Goal: Information Seeking & Learning: Learn about a topic

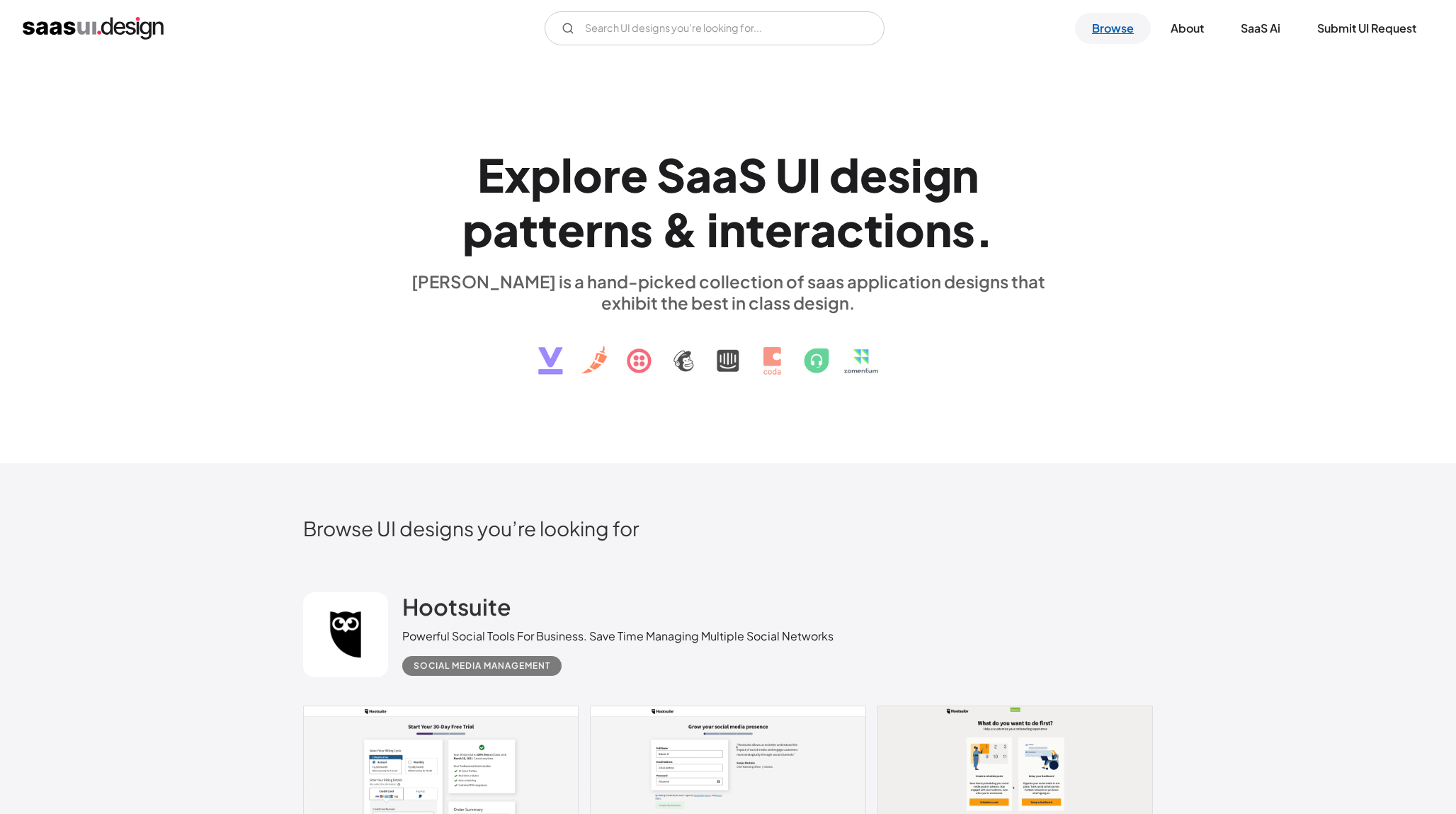
click at [1108, 27] on link "Browse" at bounding box center [1113, 29] width 76 height 32
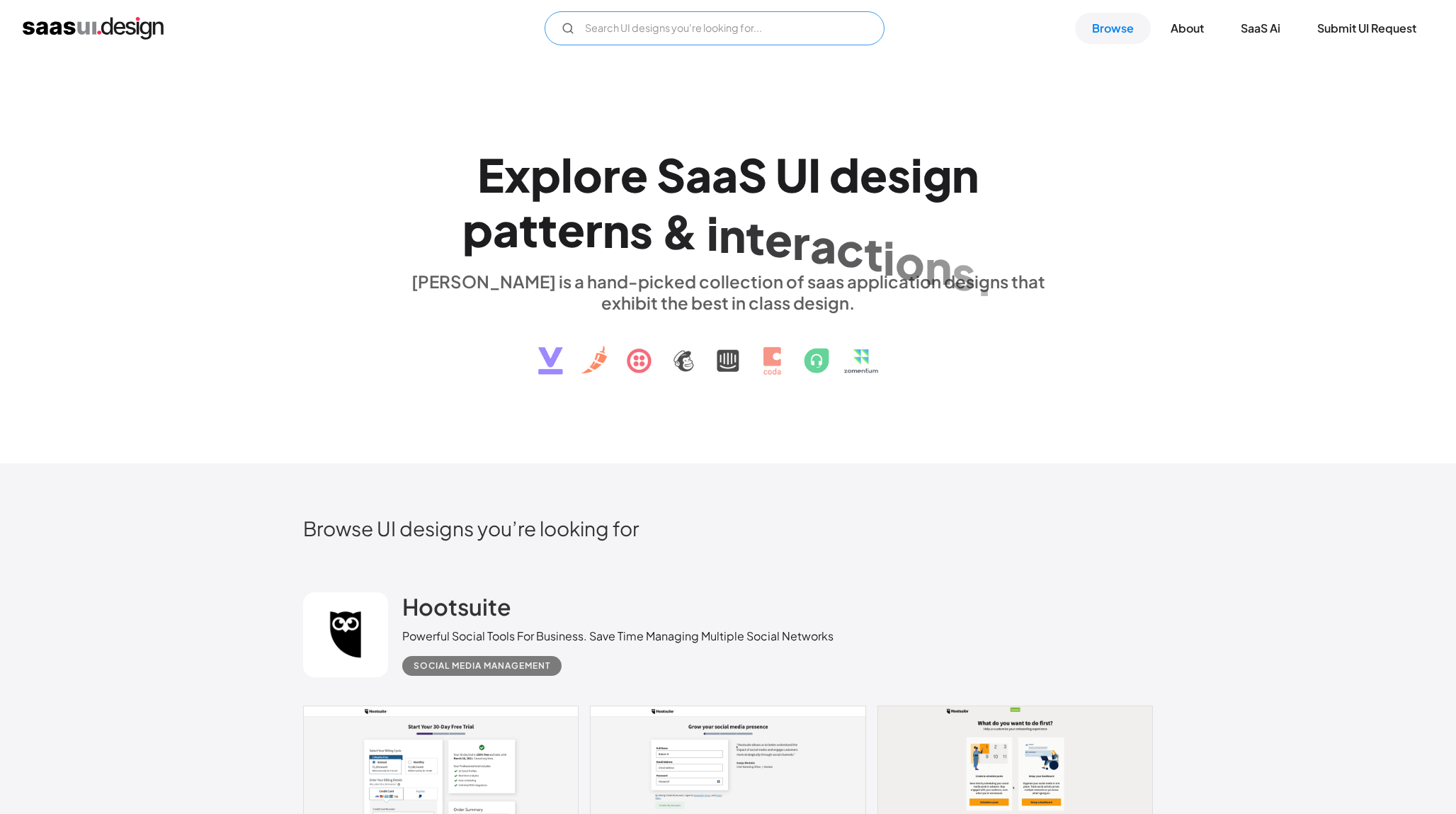
click at [768, 29] on input "Email Form" at bounding box center [714, 28] width 340 height 34
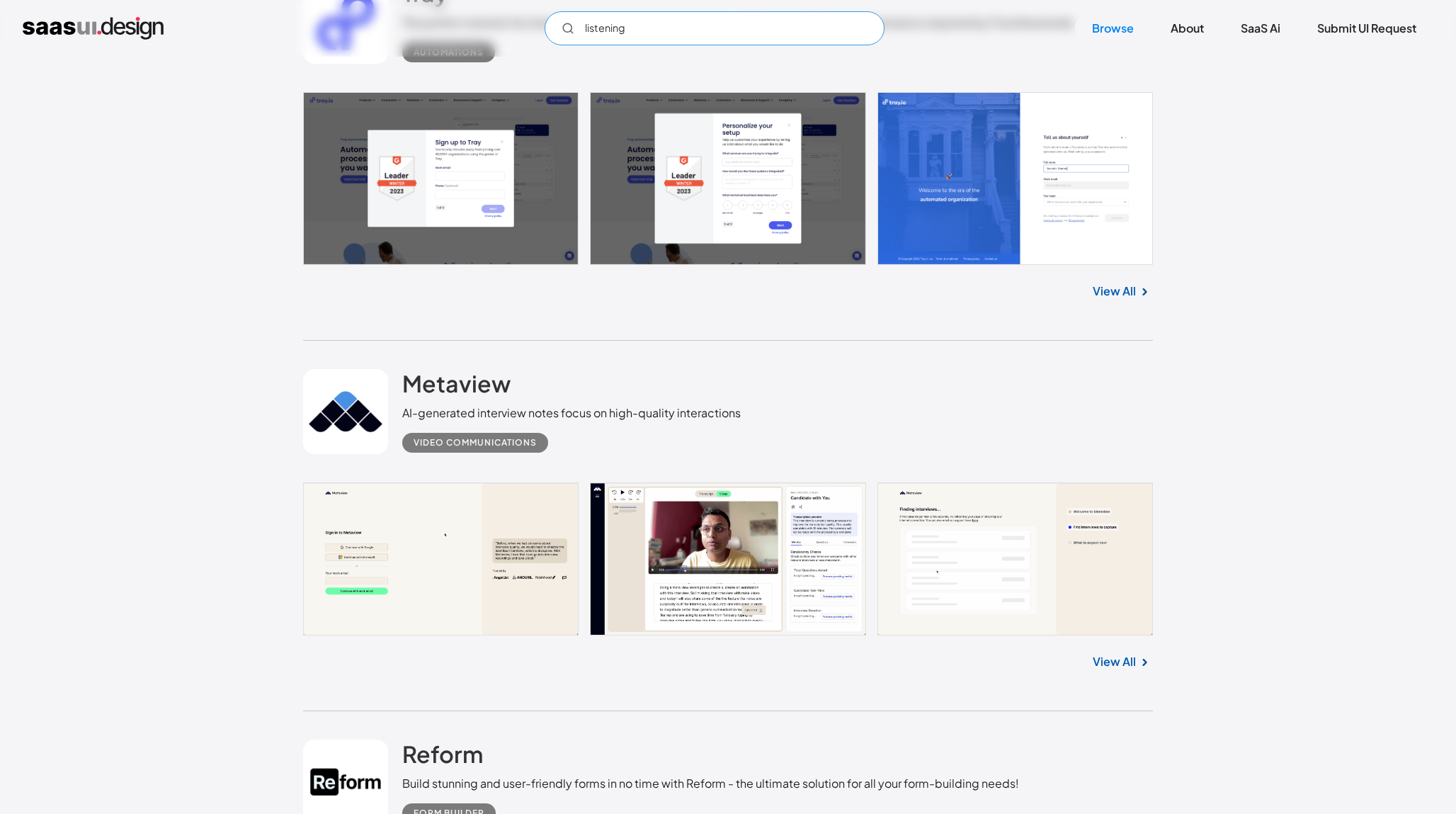
scroll to position [1372, 0]
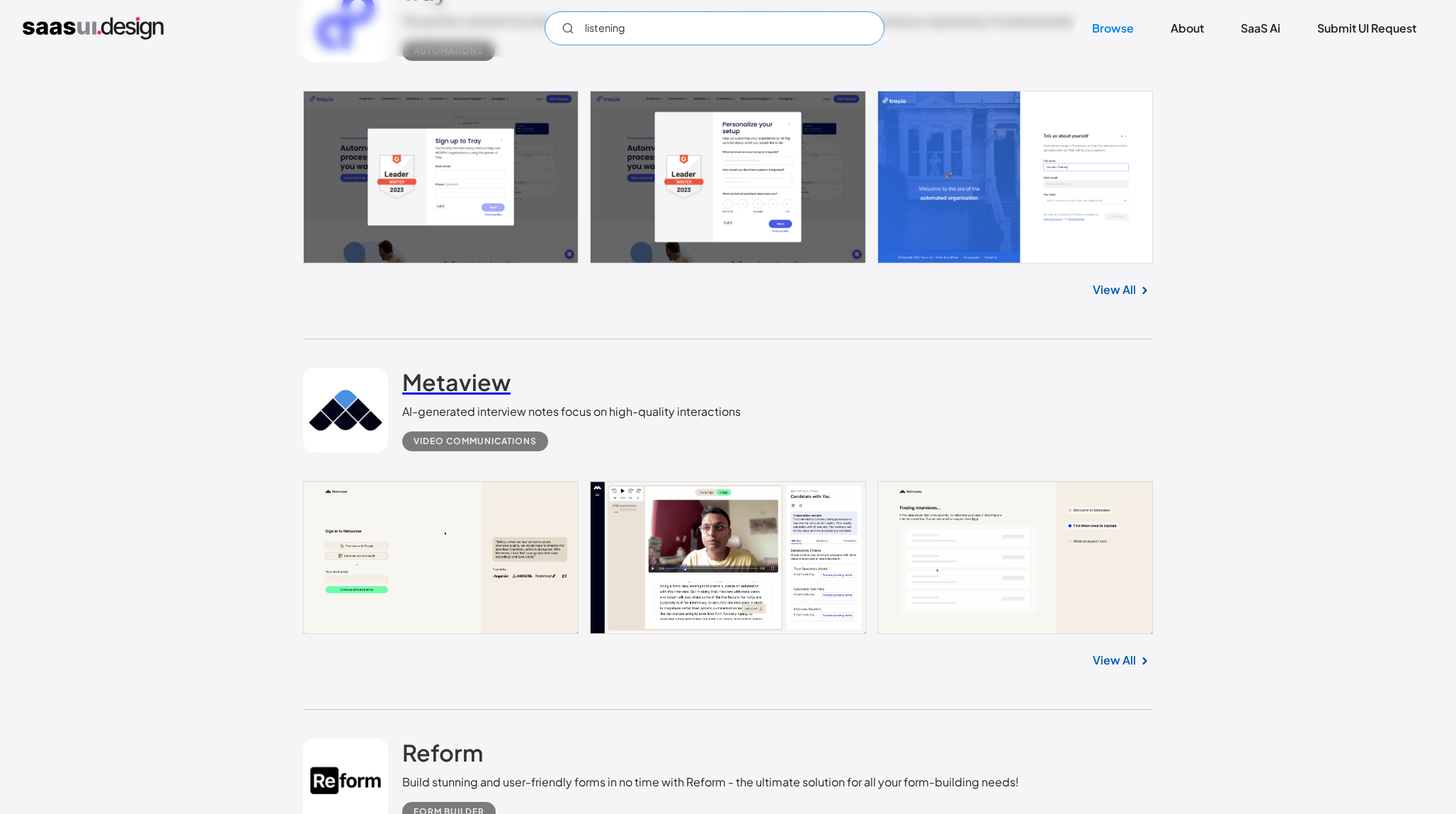
type input "listening"
click at [469, 388] on h2 "Metaview" at bounding box center [456, 381] width 108 height 29
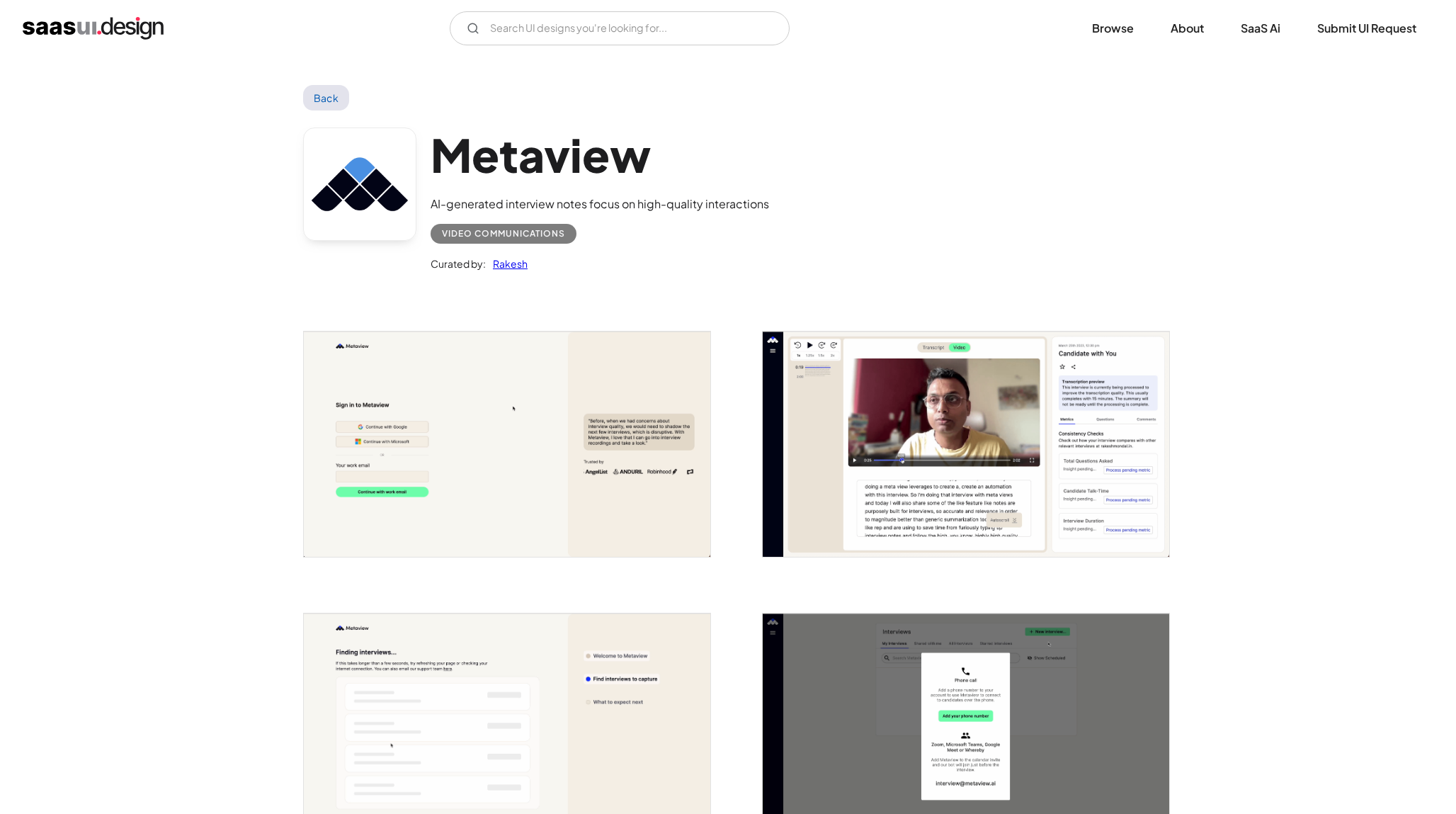
click at [551, 458] on img "open lightbox" at bounding box center [507, 444] width 407 height 225
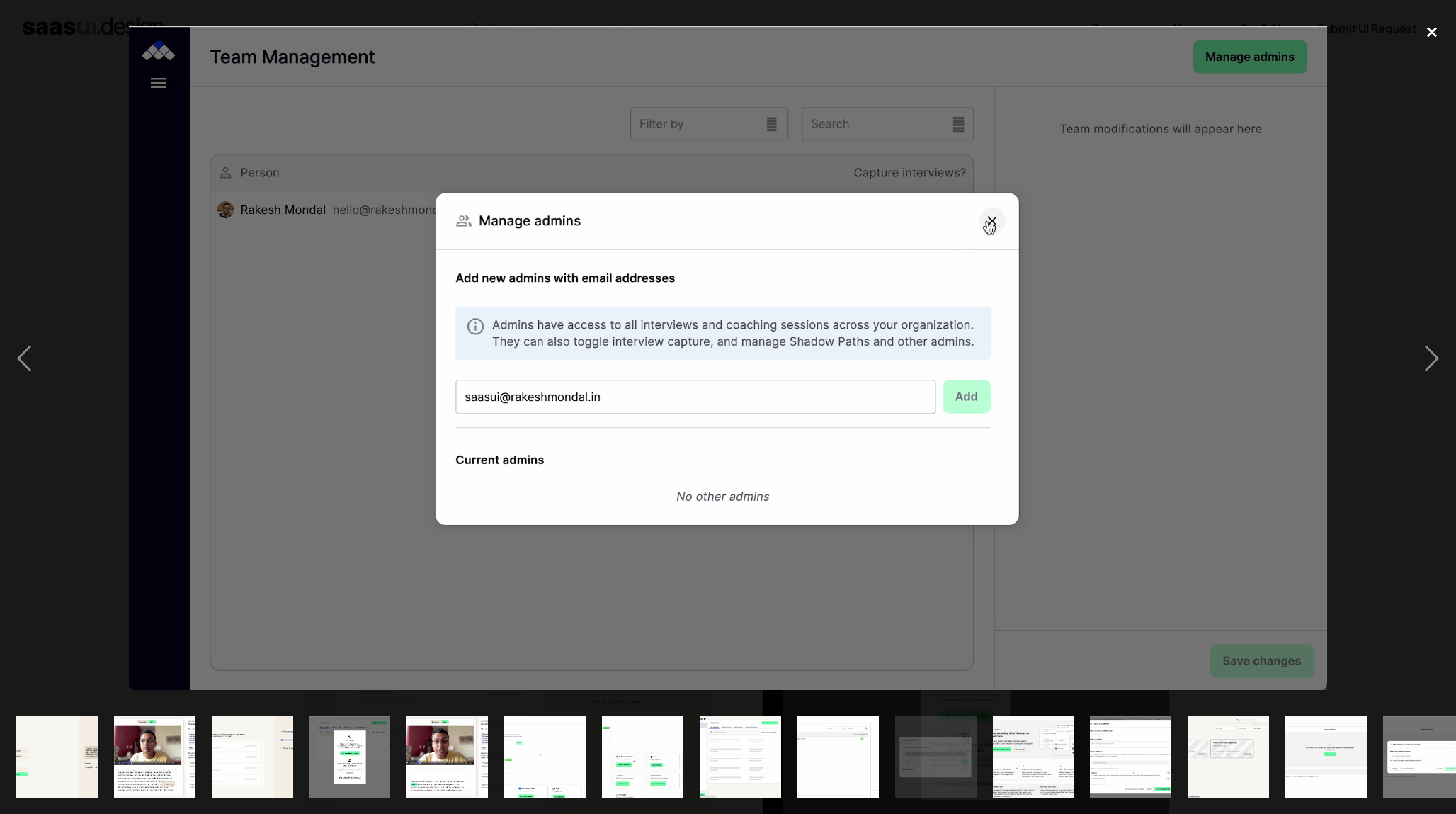
click at [1414, 26] on div "close lightbox" at bounding box center [1432, 32] width 48 height 32
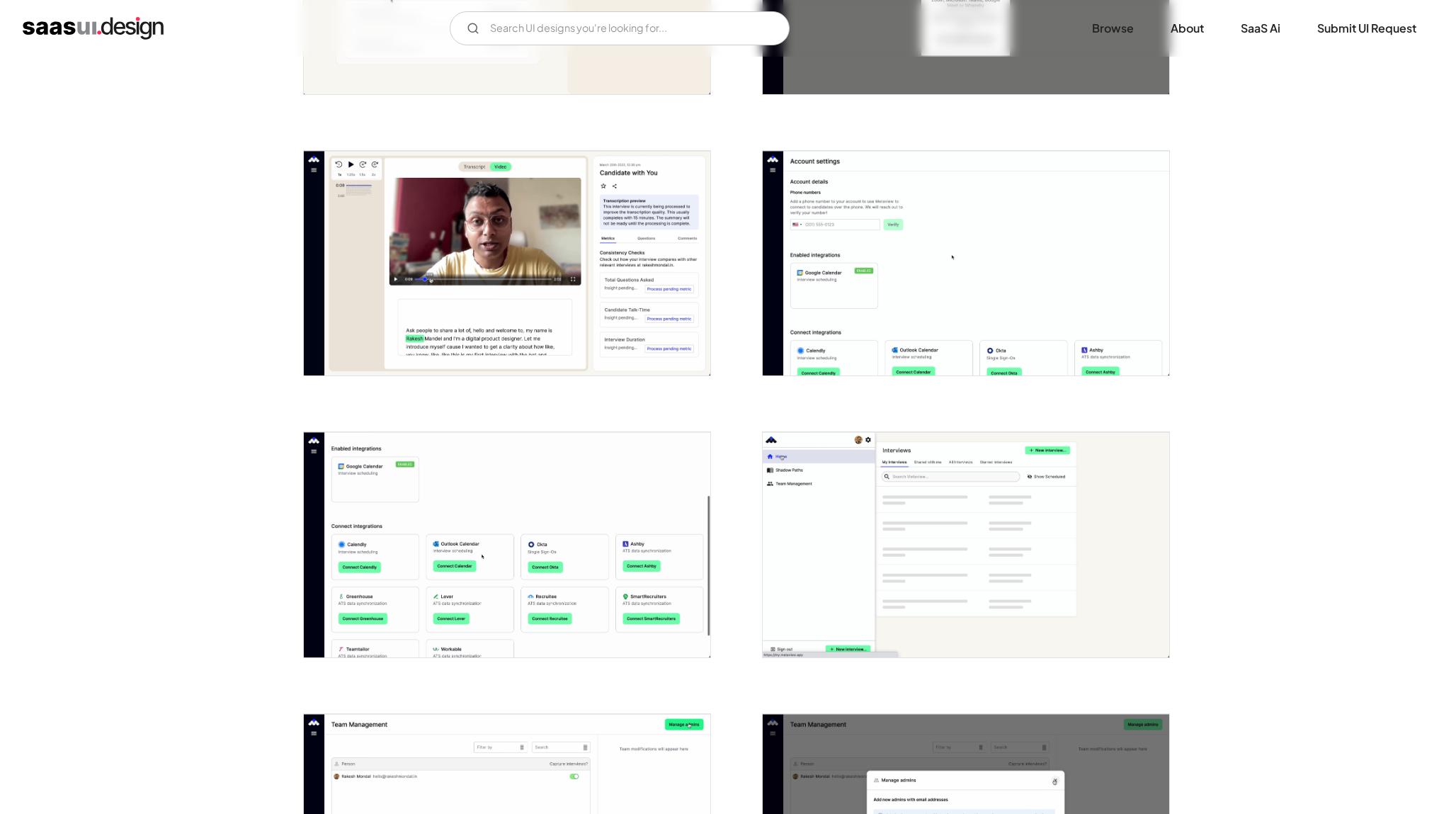
scroll to position [746, 0]
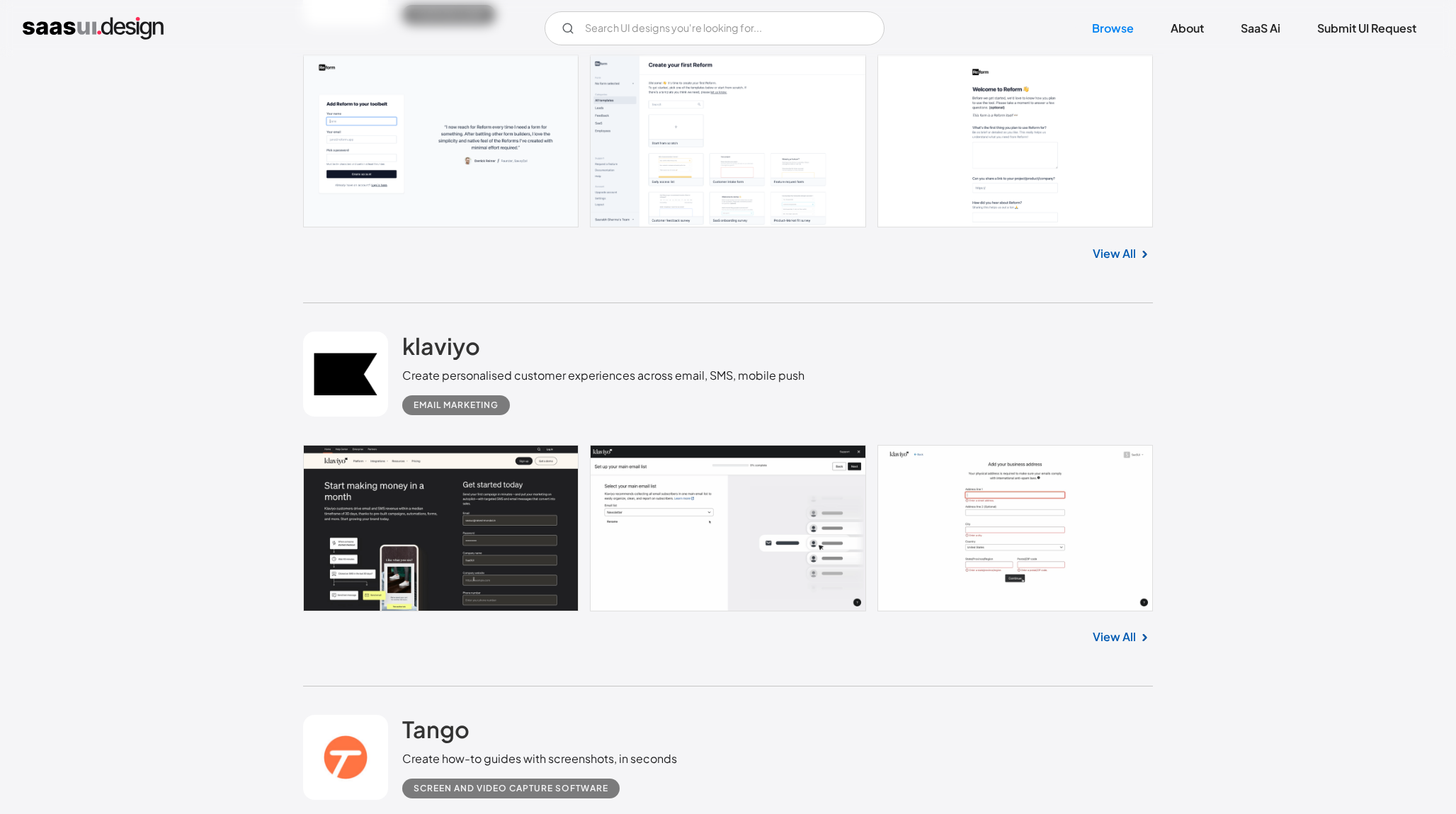
scroll to position [2192, 0]
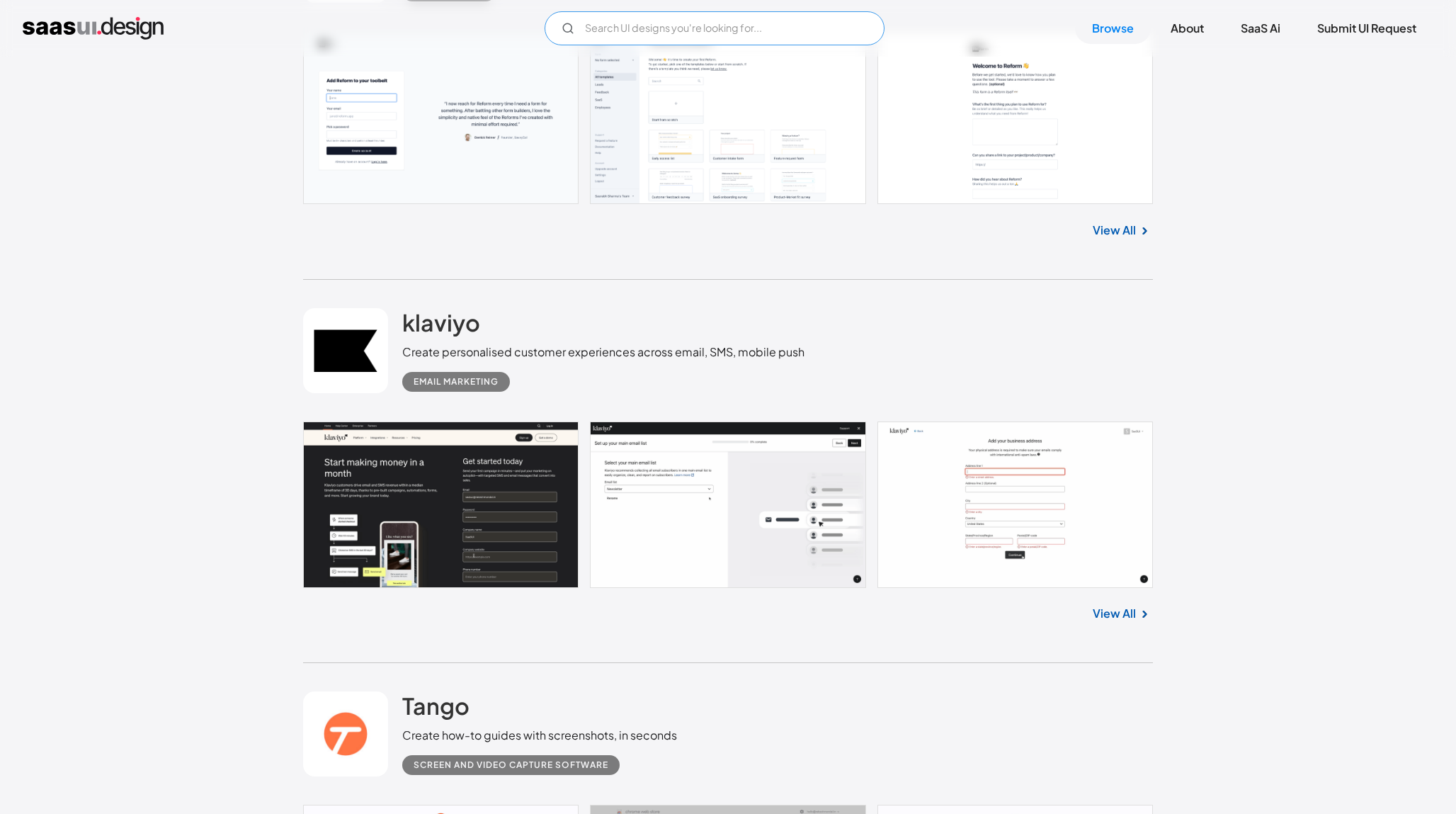
click at [695, 32] on input "Email Form" at bounding box center [714, 28] width 340 height 34
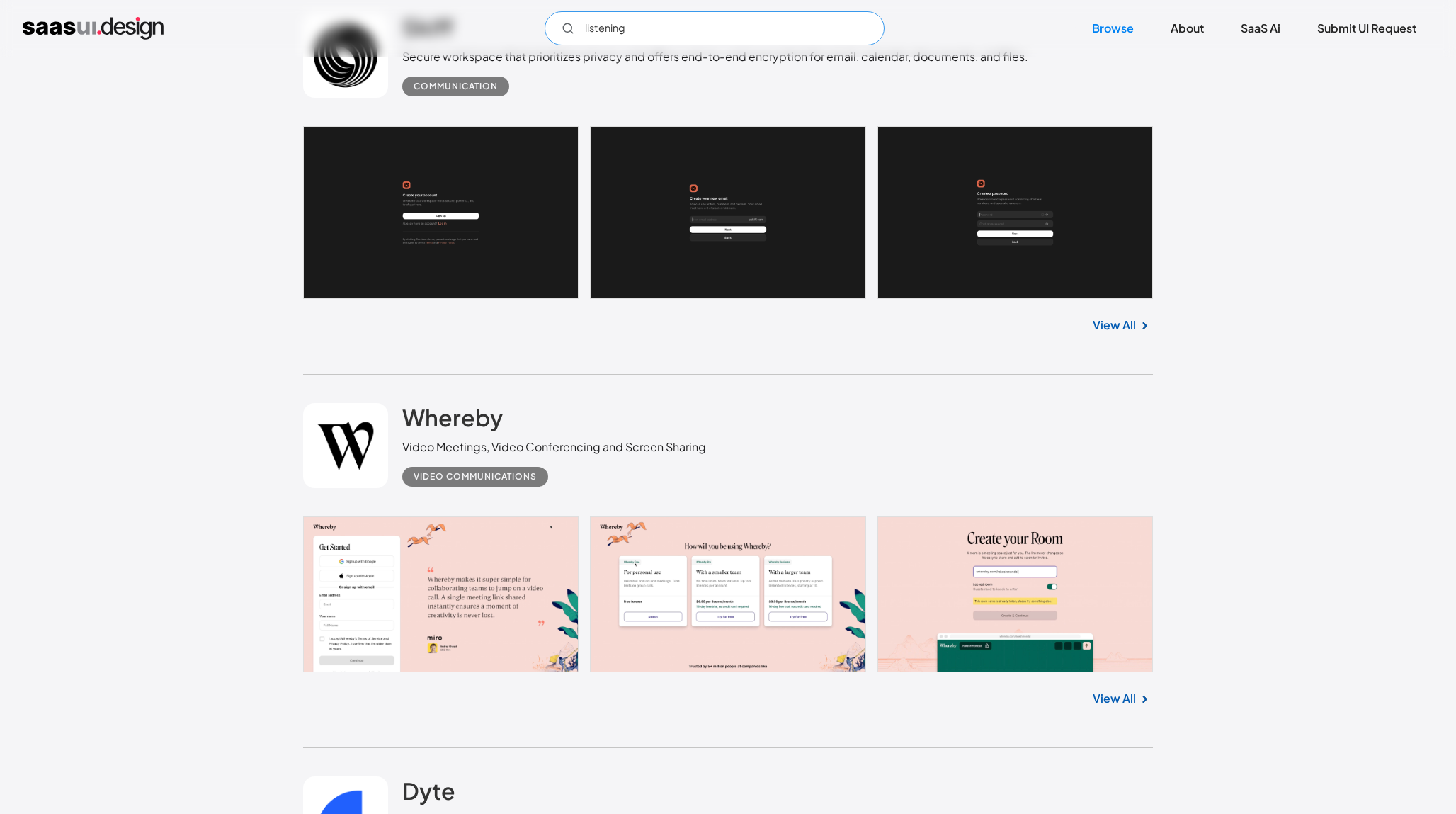
scroll to position [4383, 0]
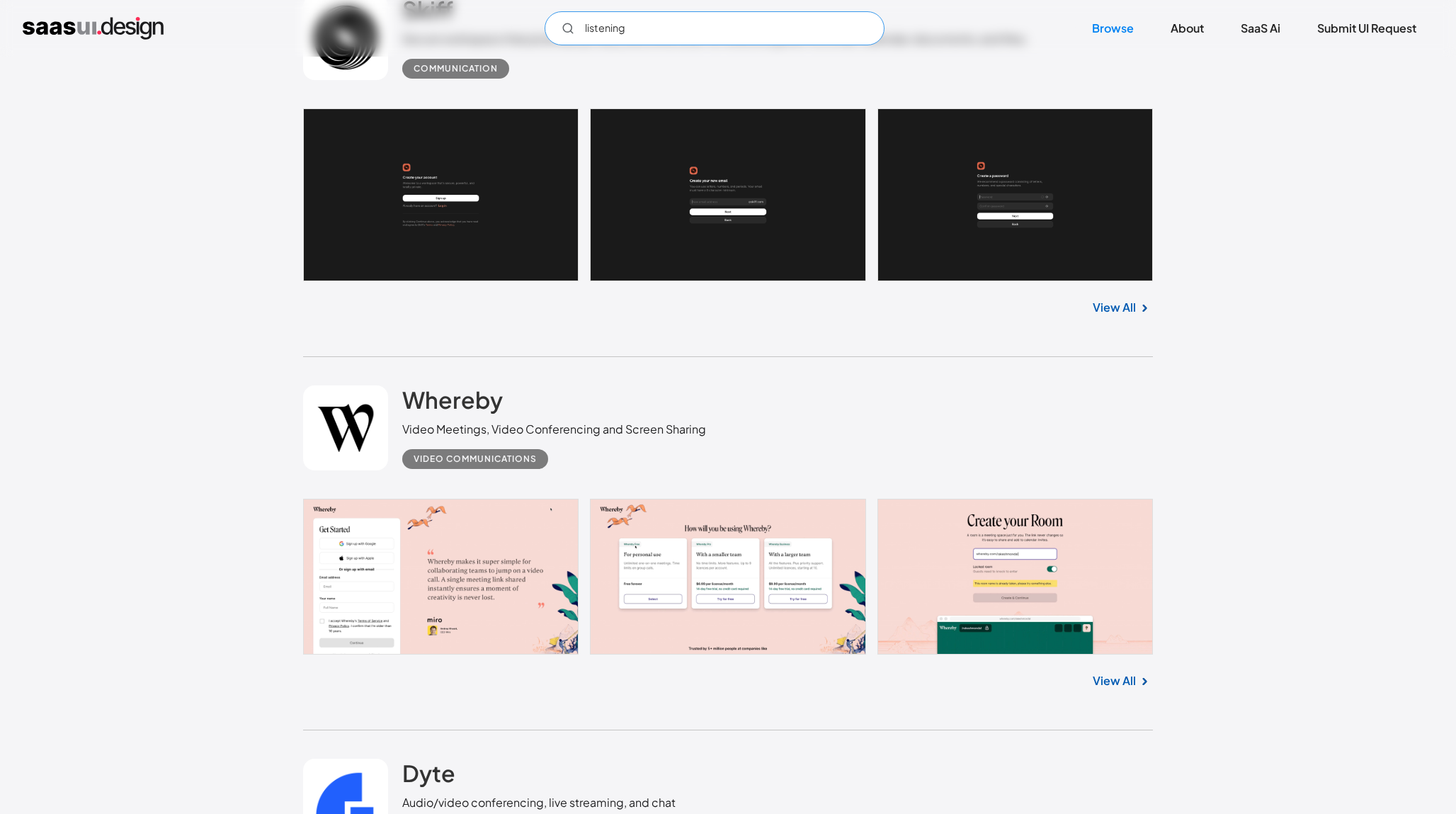
type input "listening"
click at [470, 554] on link at bounding box center [728, 577] width 850 height 156
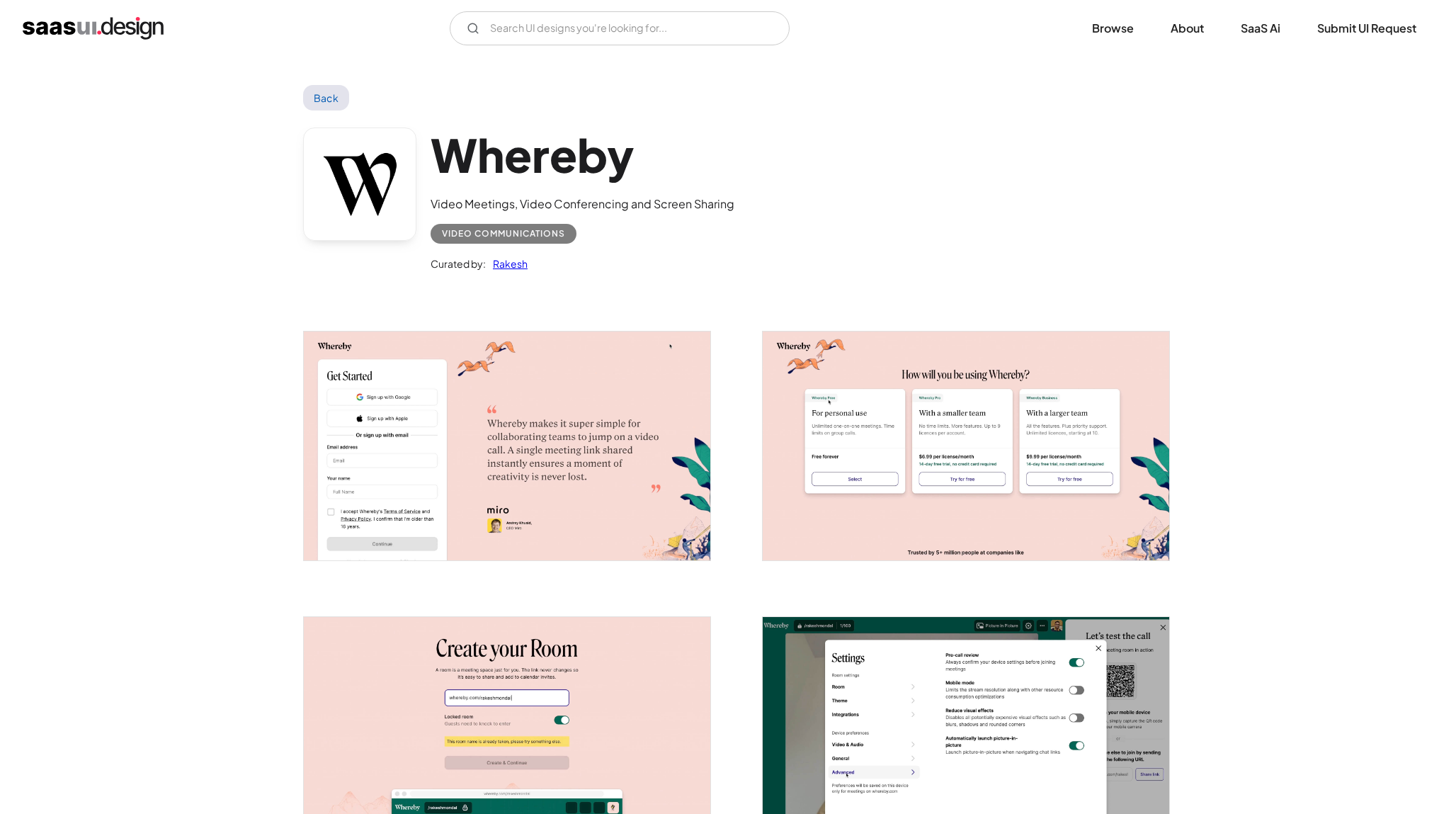
click at [538, 437] on img "open lightbox" at bounding box center [507, 446] width 407 height 229
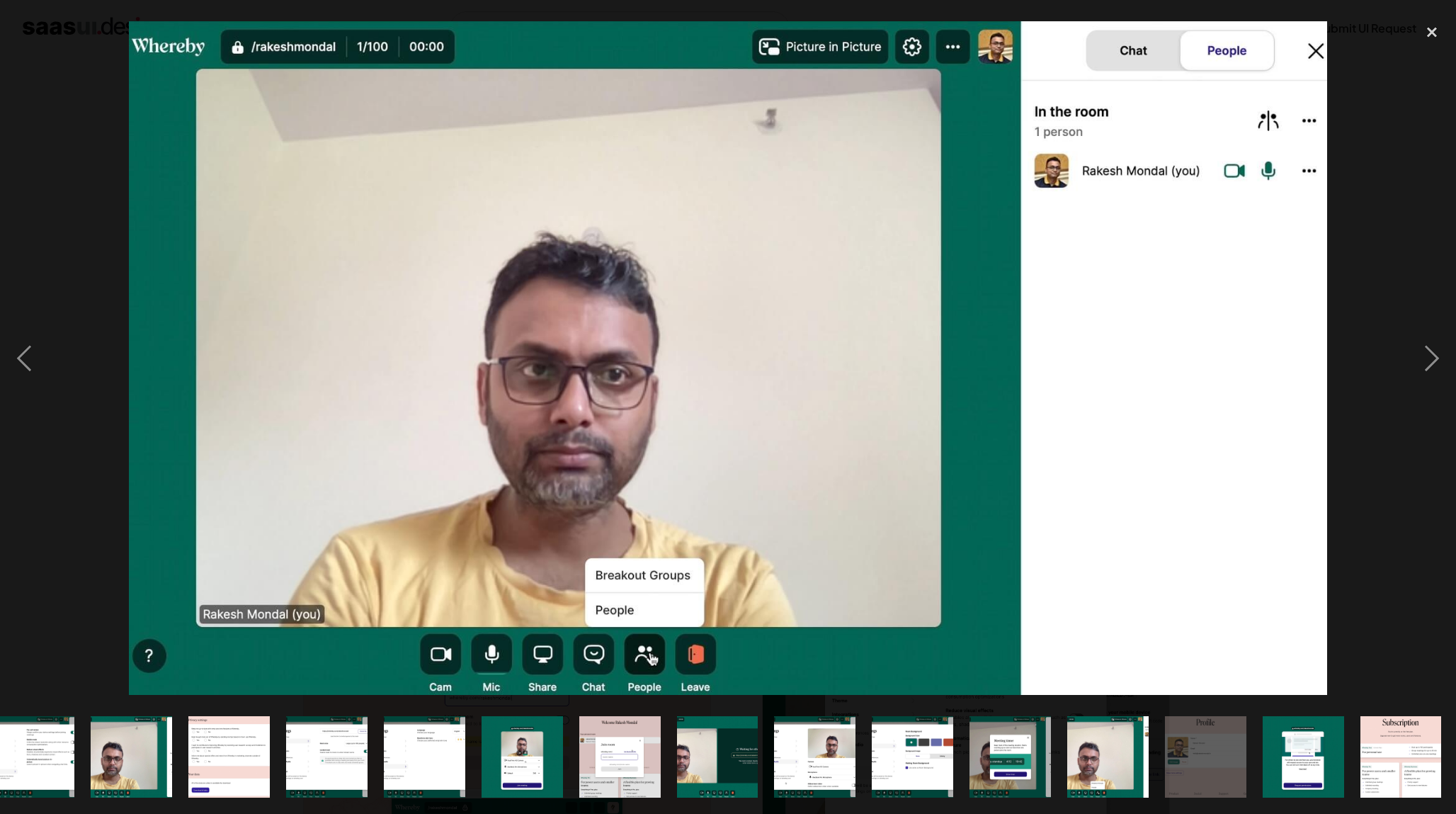
scroll to position [0, 317]
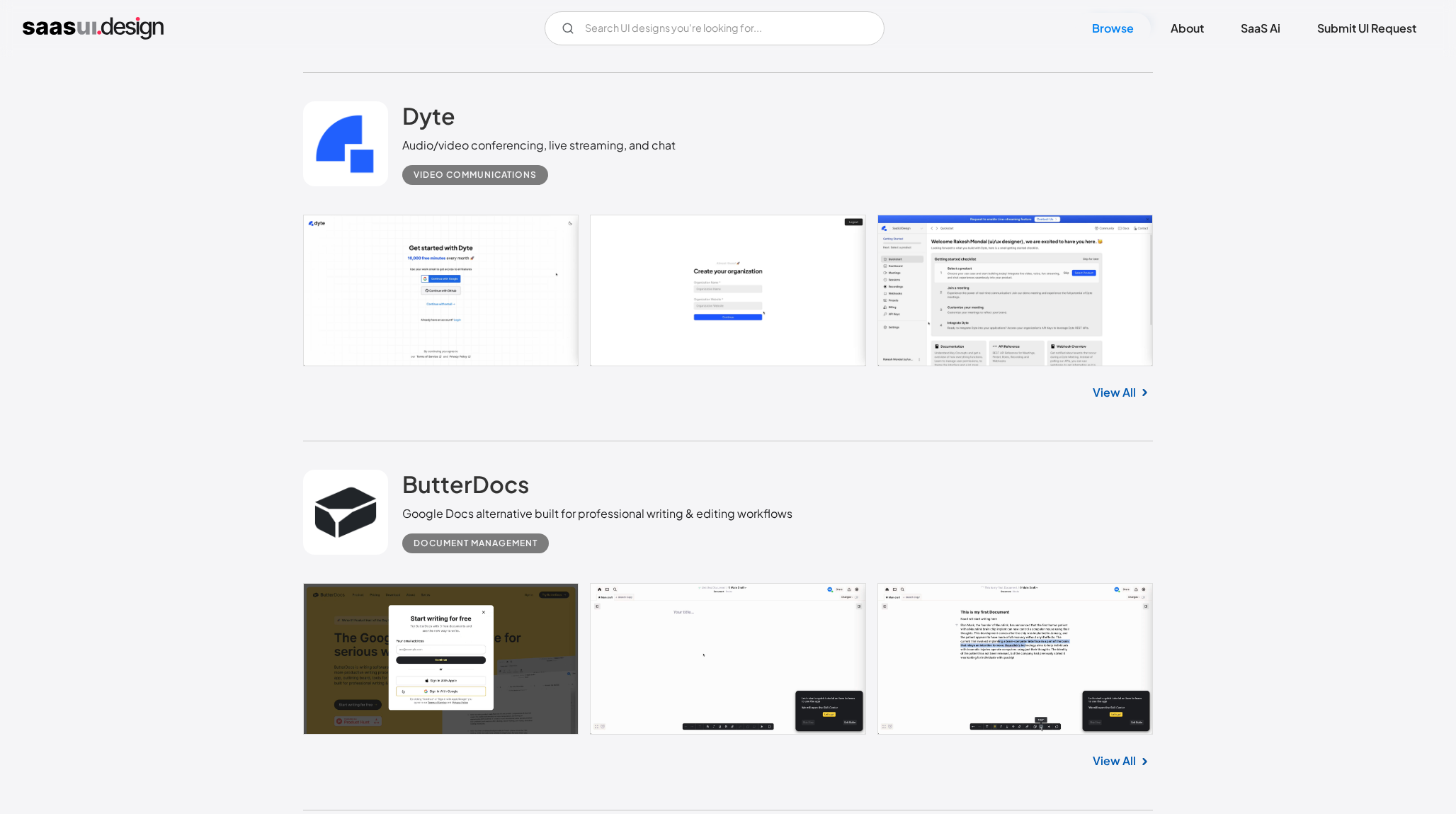
scroll to position [5042, 0]
click at [1189, 32] on link "About" at bounding box center [1186, 29] width 68 height 32
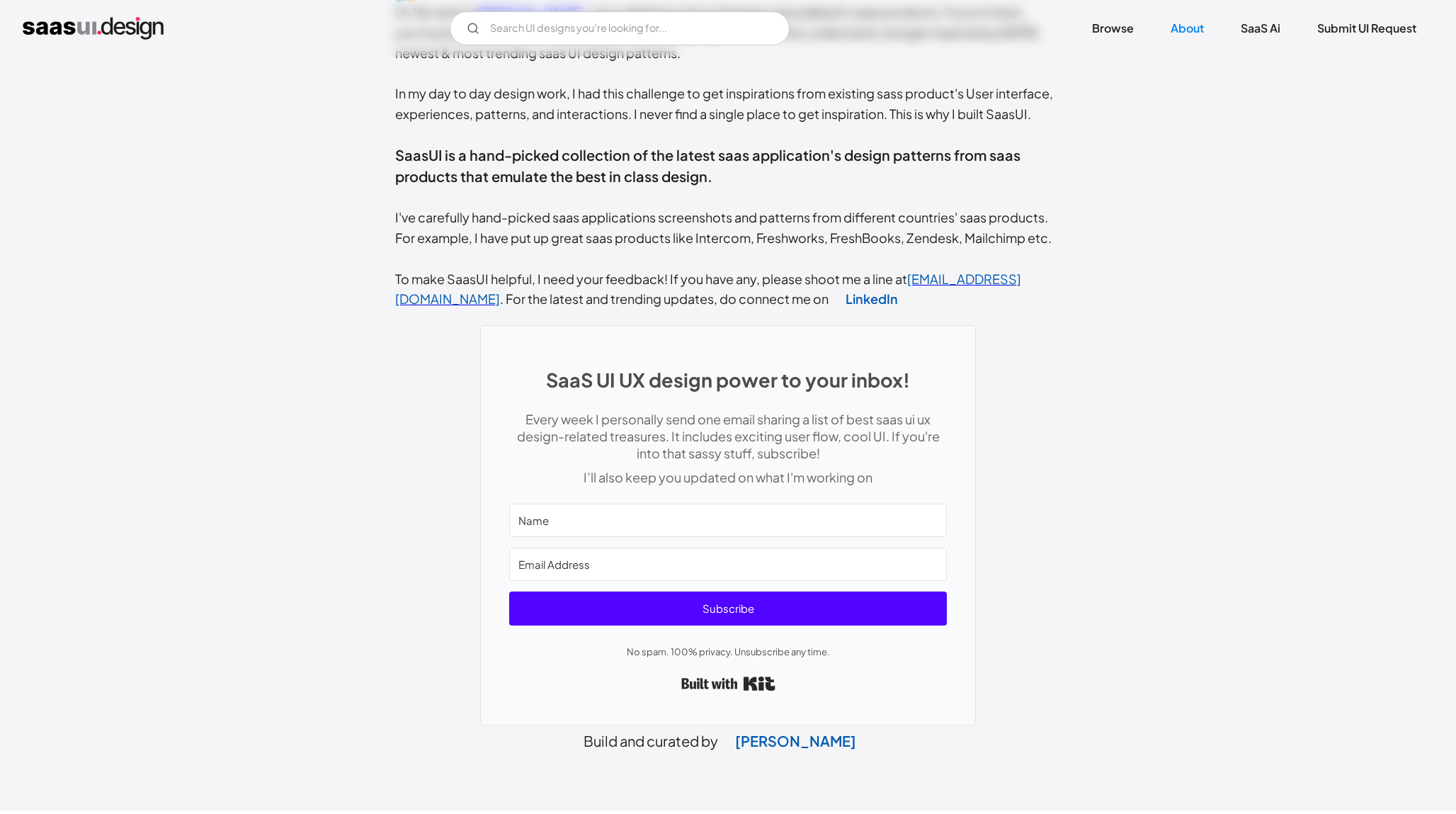
scroll to position [442, 0]
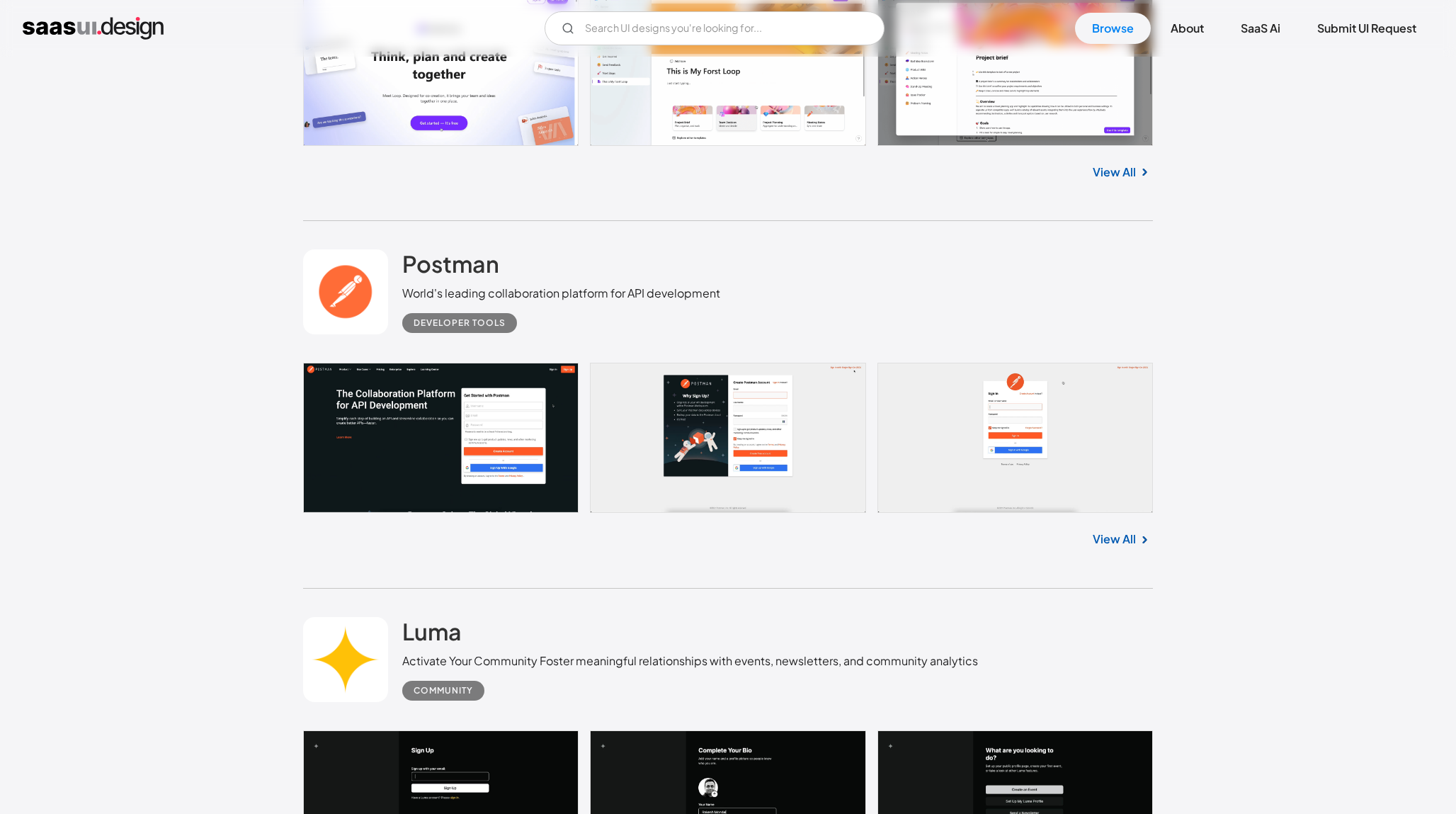
scroll to position [9014, 0]
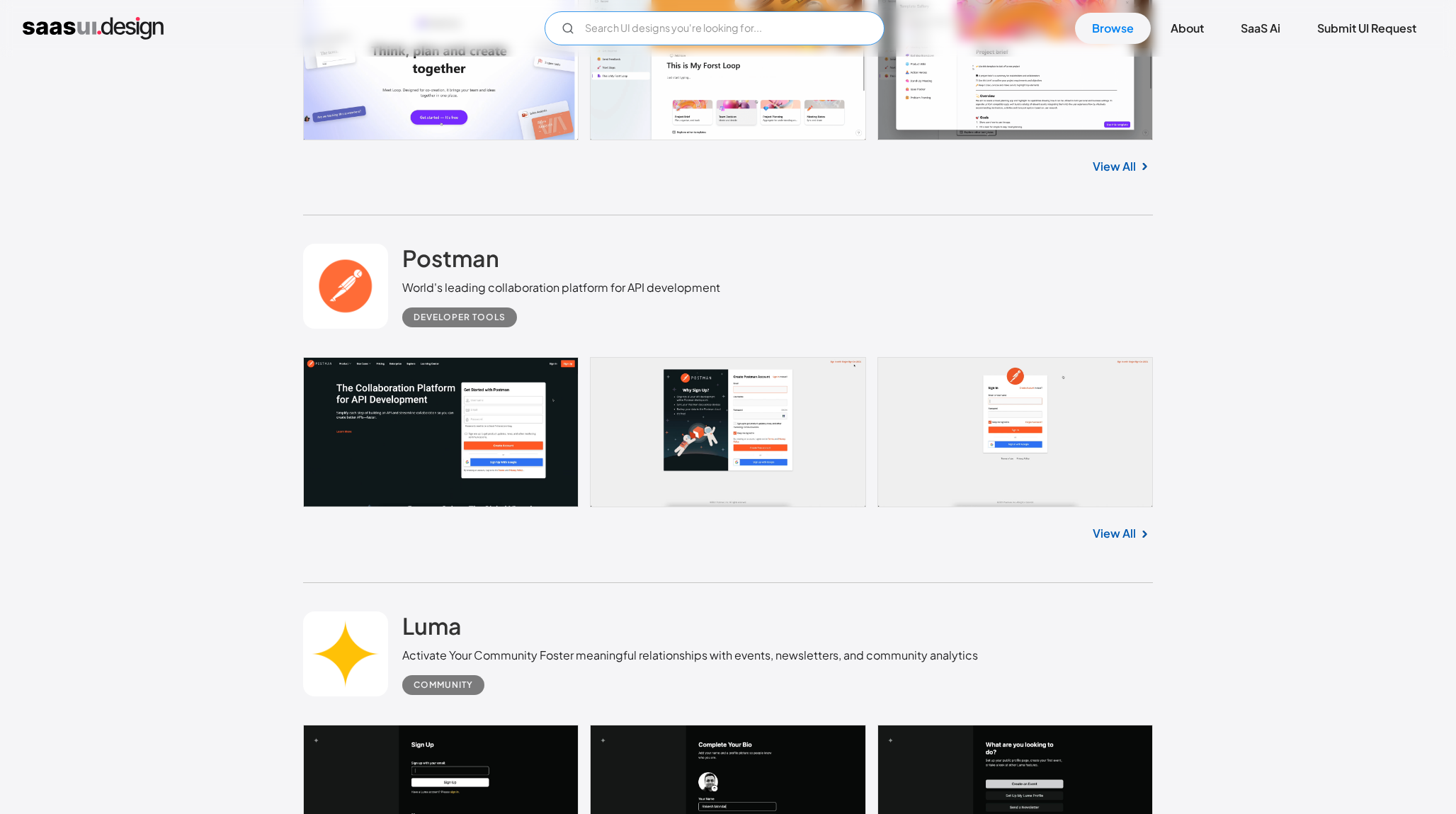
click at [600, 44] on input "Email Form" at bounding box center [714, 28] width 340 height 34
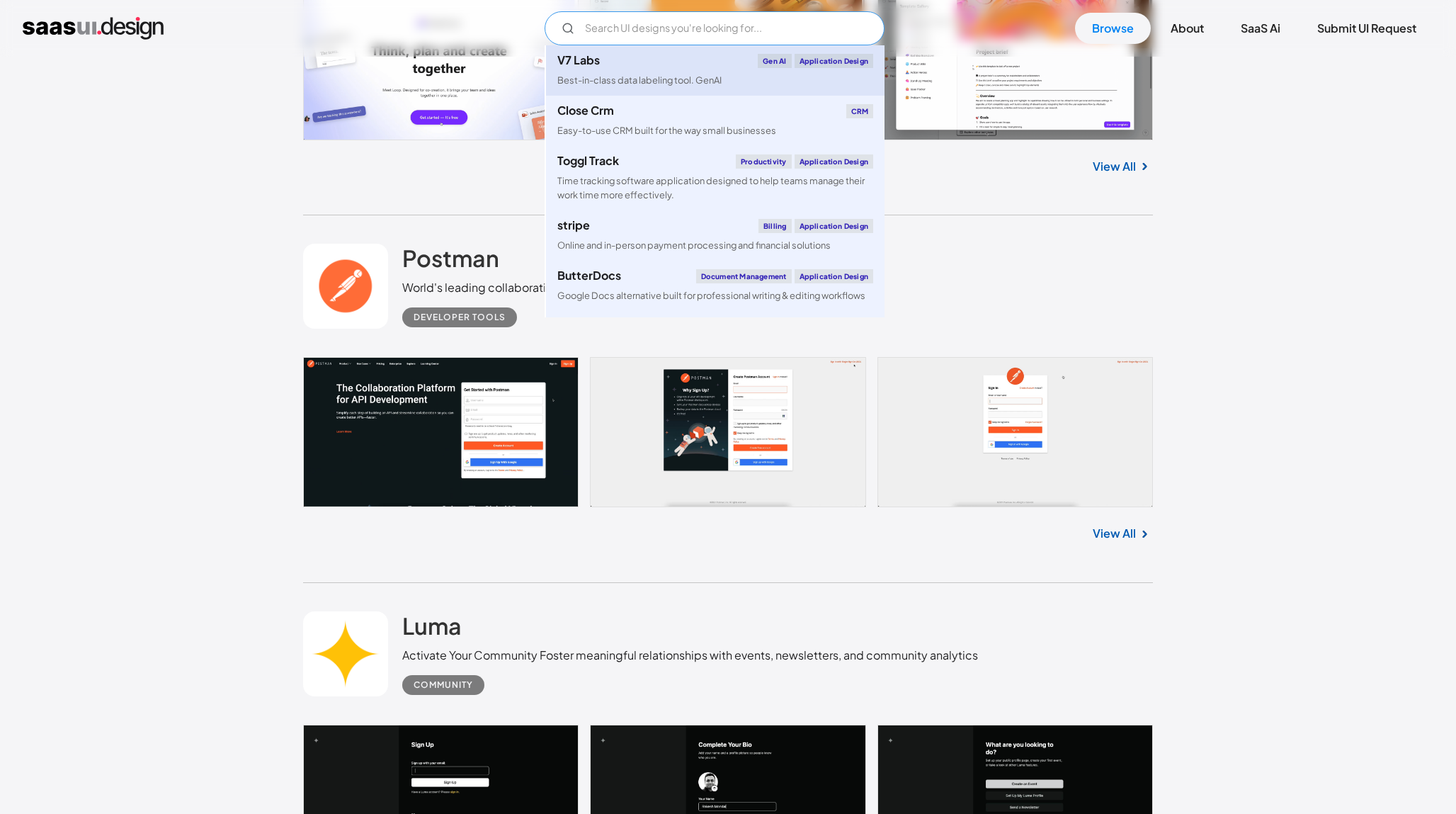
click at [607, 83] on div "Best-in-class data labeling tool. GenAI" at bounding box center [639, 80] width 164 height 14
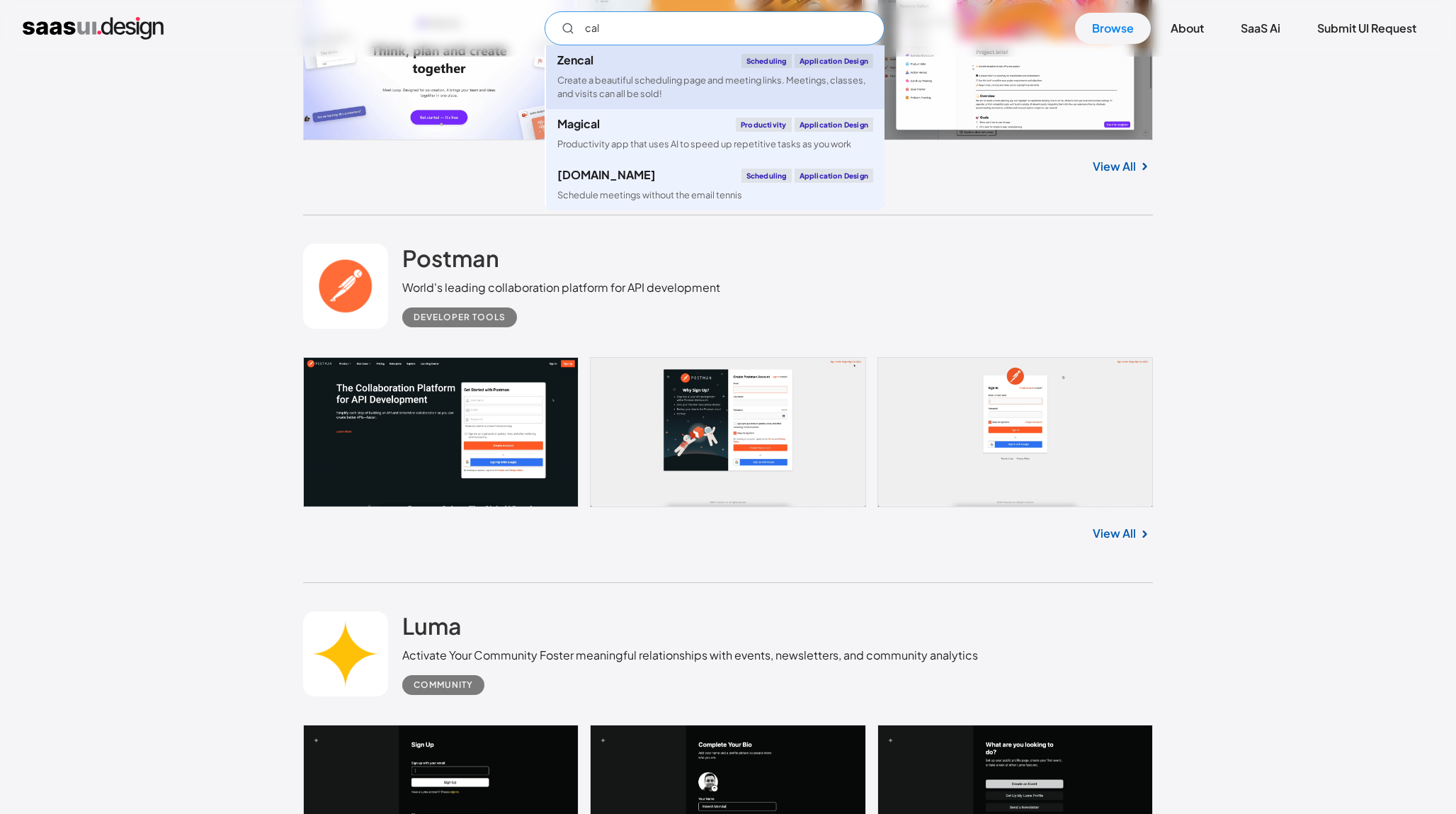
click at [724, 72] on link "Zencal Scheduling Application Design Create a beautiful scheduling page and mee…" at bounding box center [715, 77] width 338 height 64
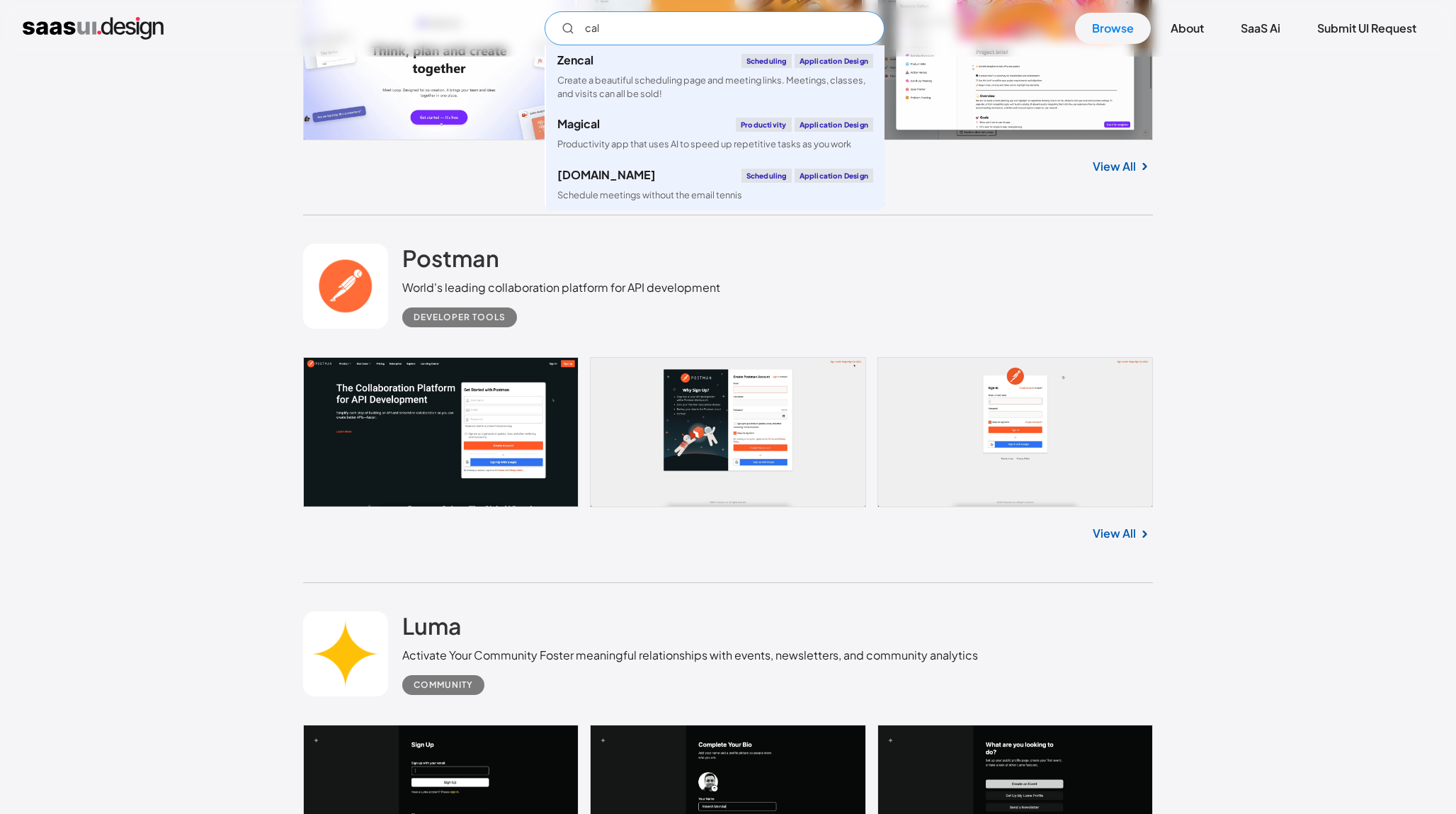
type input "call"
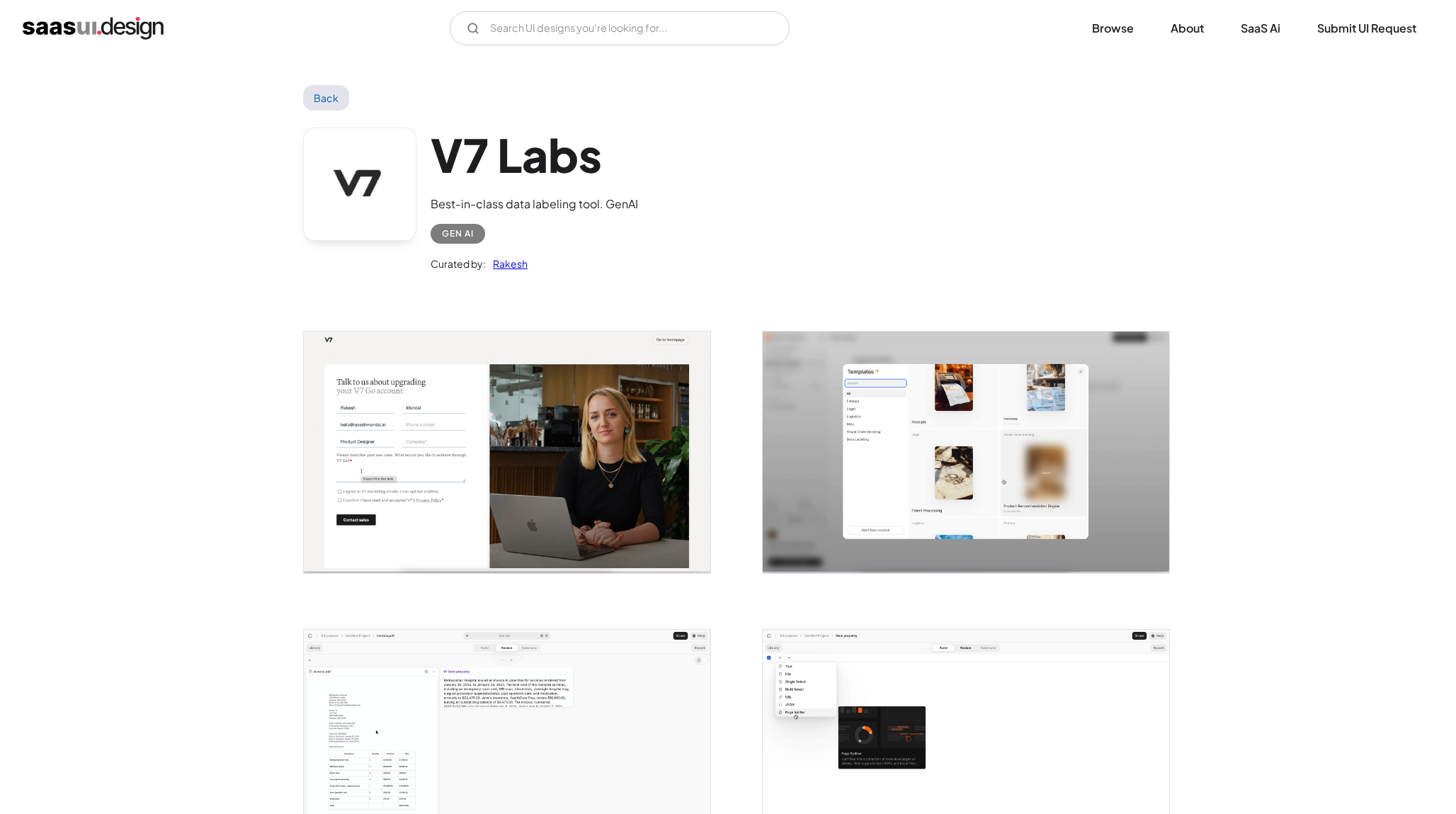
click at [519, 380] on img "open lightbox" at bounding box center [507, 452] width 407 height 242
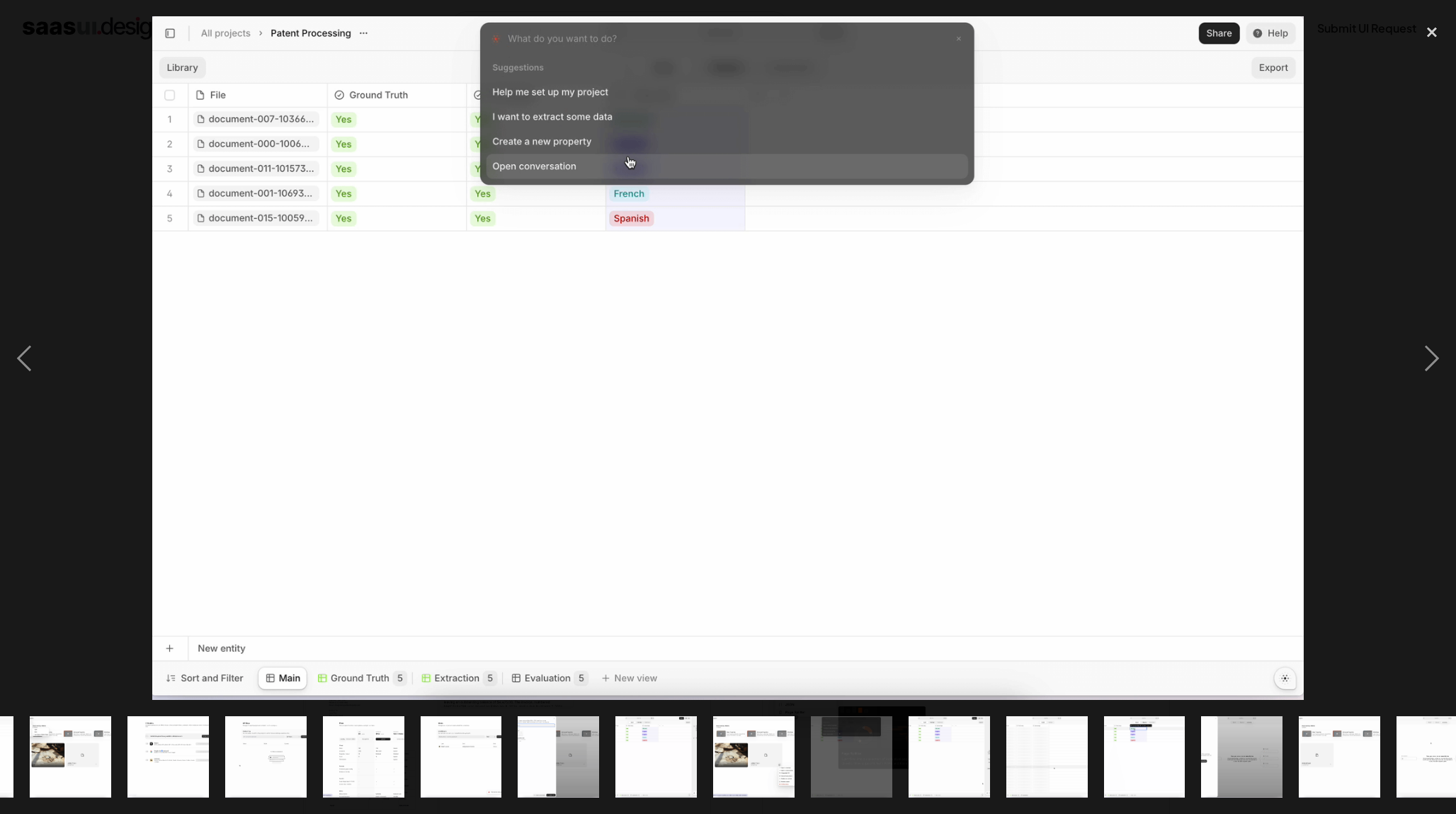
scroll to position [0, 611]
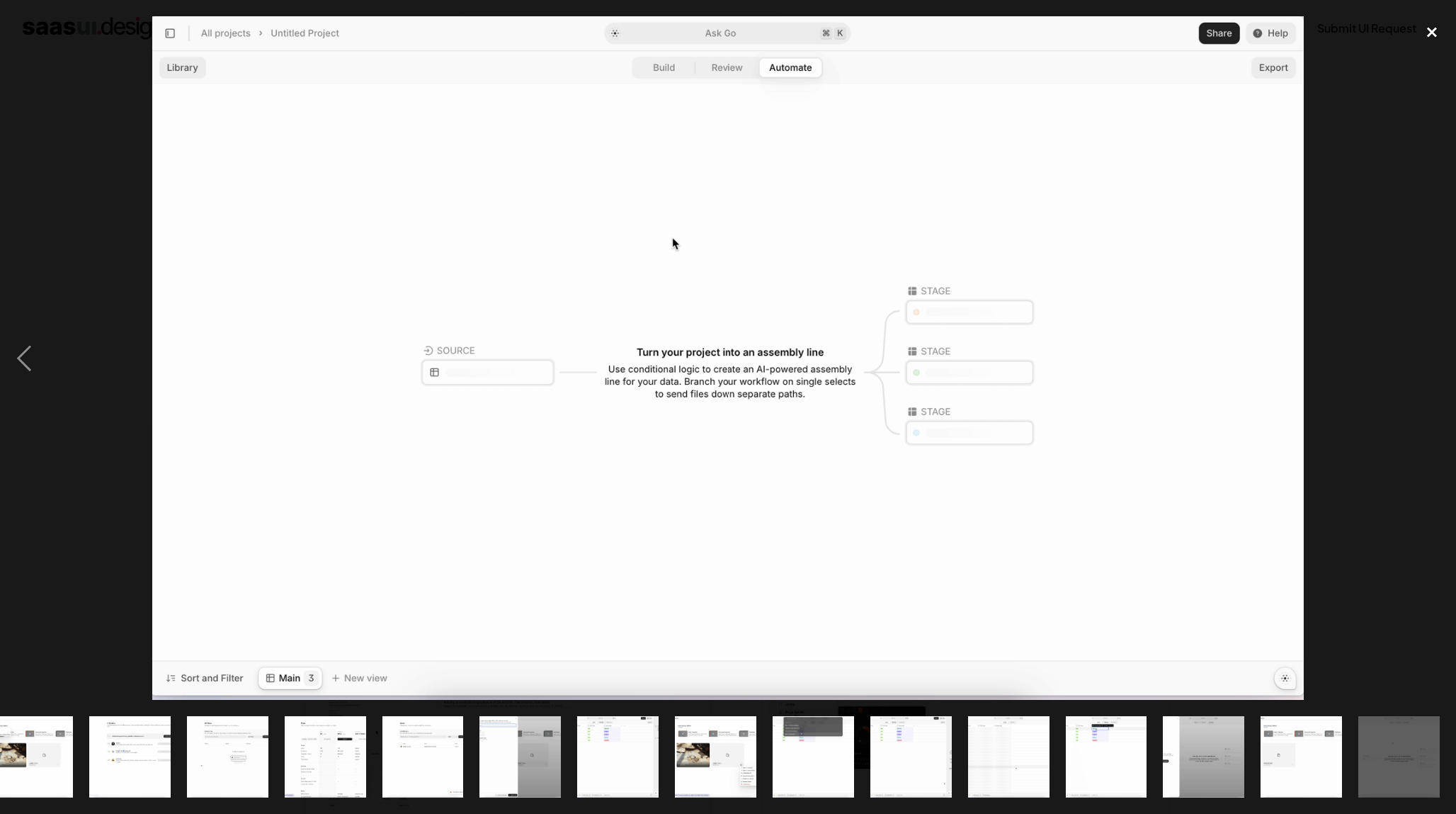
click at [1429, 29] on div "close lightbox" at bounding box center [1432, 32] width 48 height 32
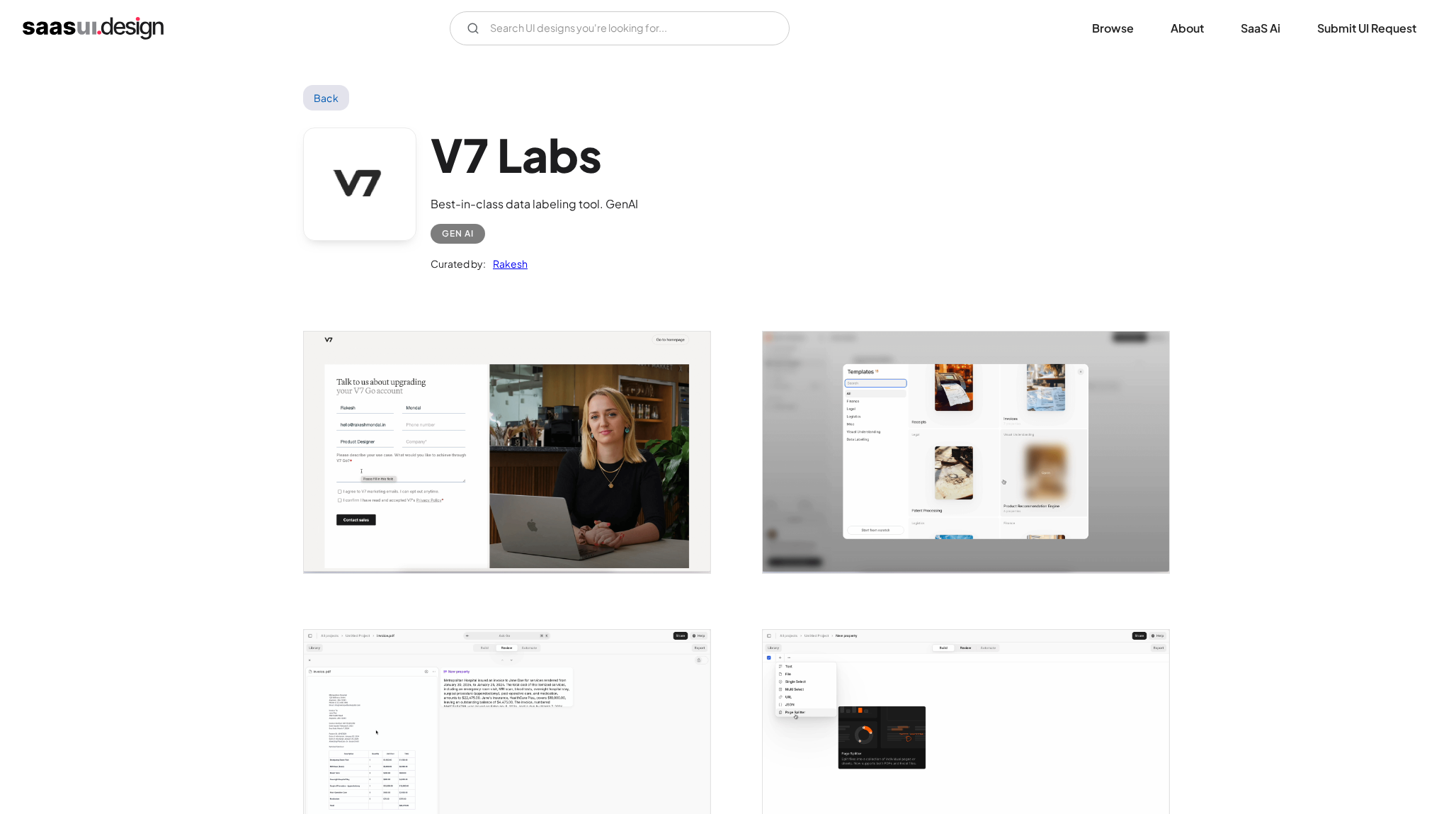
scroll to position [0, 0]
drag, startPoint x: 434, startPoint y: 148, endPoint x: 599, endPoint y: 155, distance: 165.1
click at [599, 155] on h1 "V7 Labs" at bounding box center [534, 155] width 208 height 55
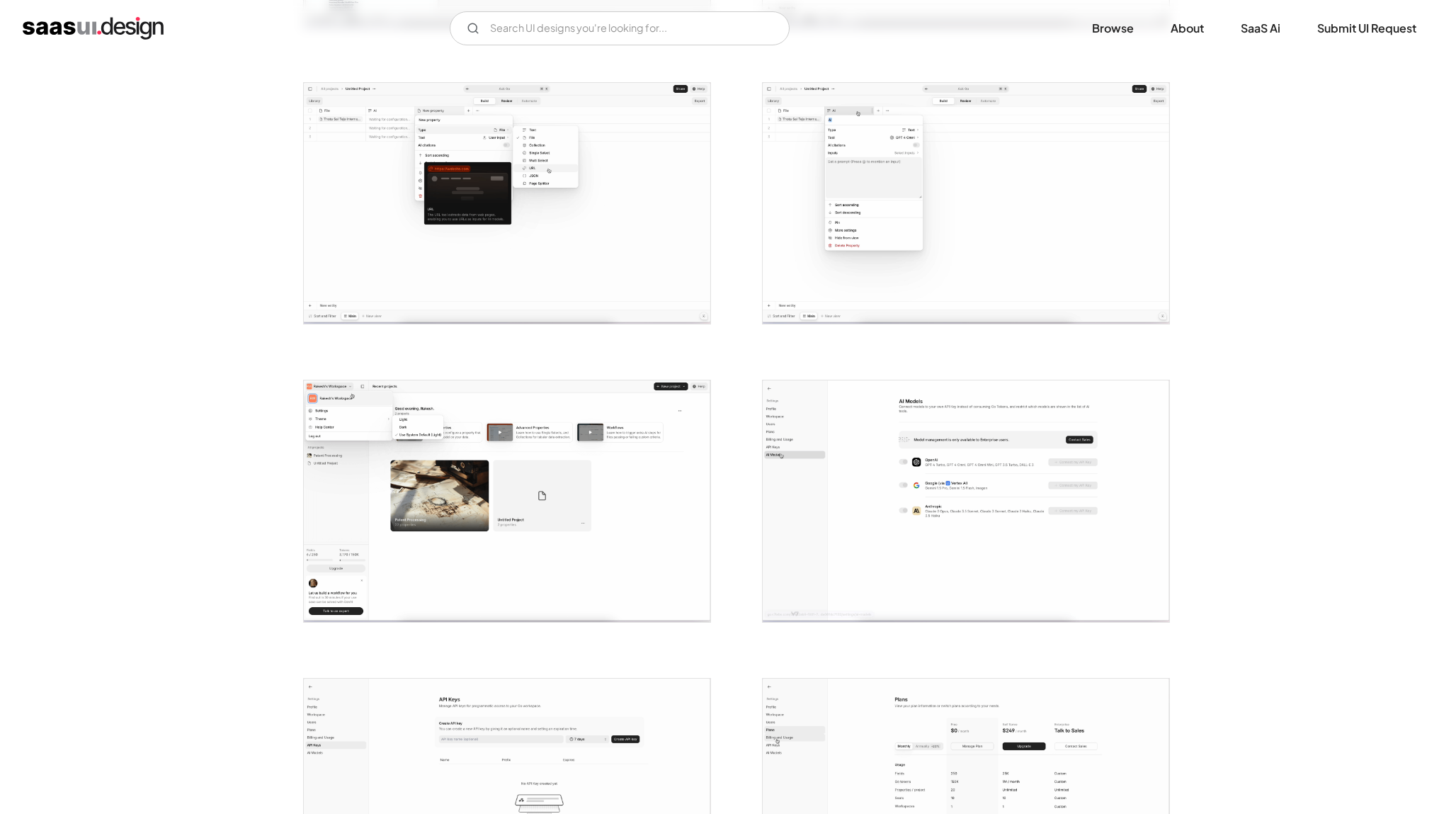
scroll to position [851, 0]
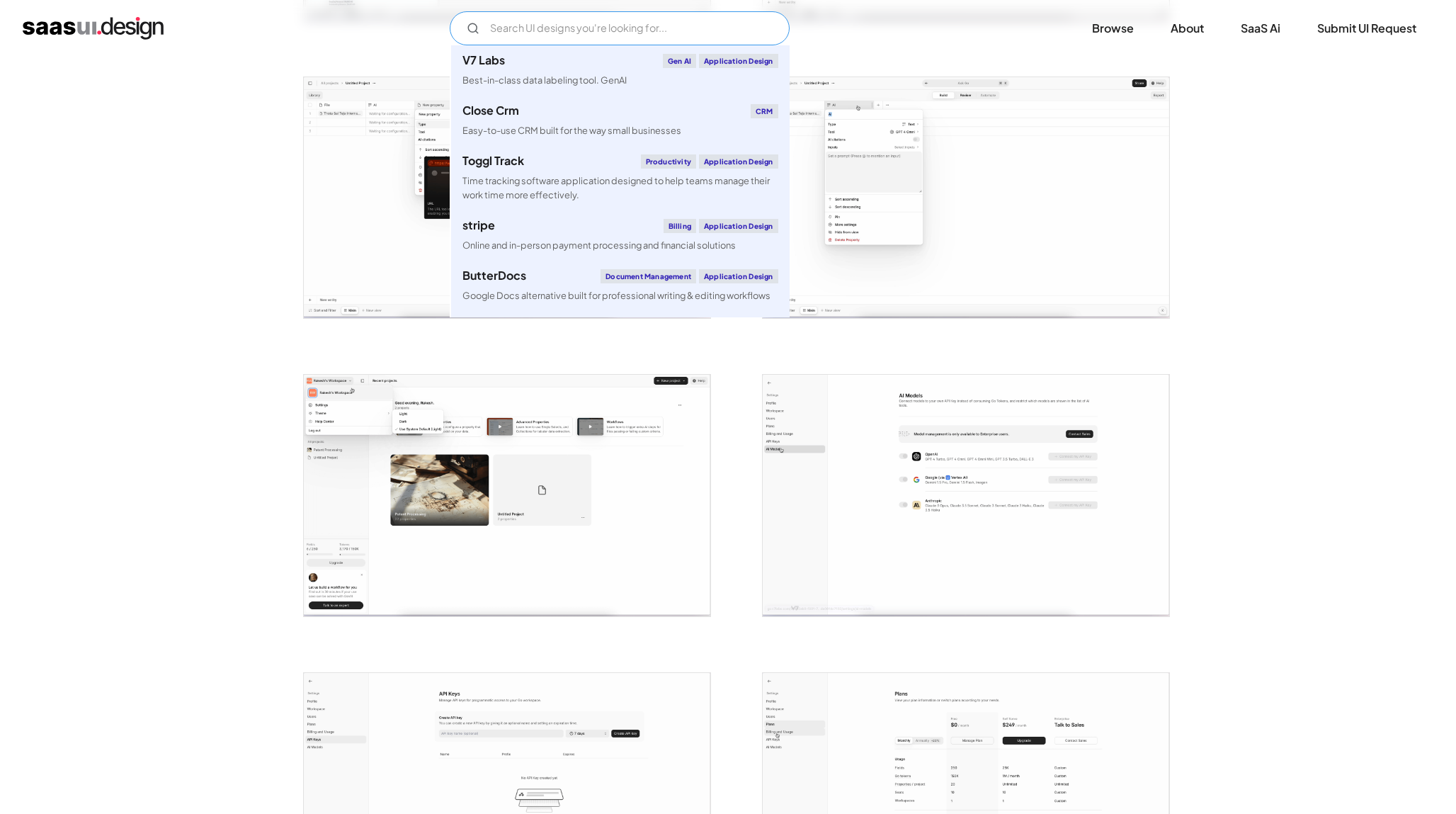
click at [680, 20] on input "Email Form" at bounding box center [619, 28] width 340 height 34
click at [616, 227] on div "stripe Billing Application Design" at bounding box center [620, 225] width 316 height 14
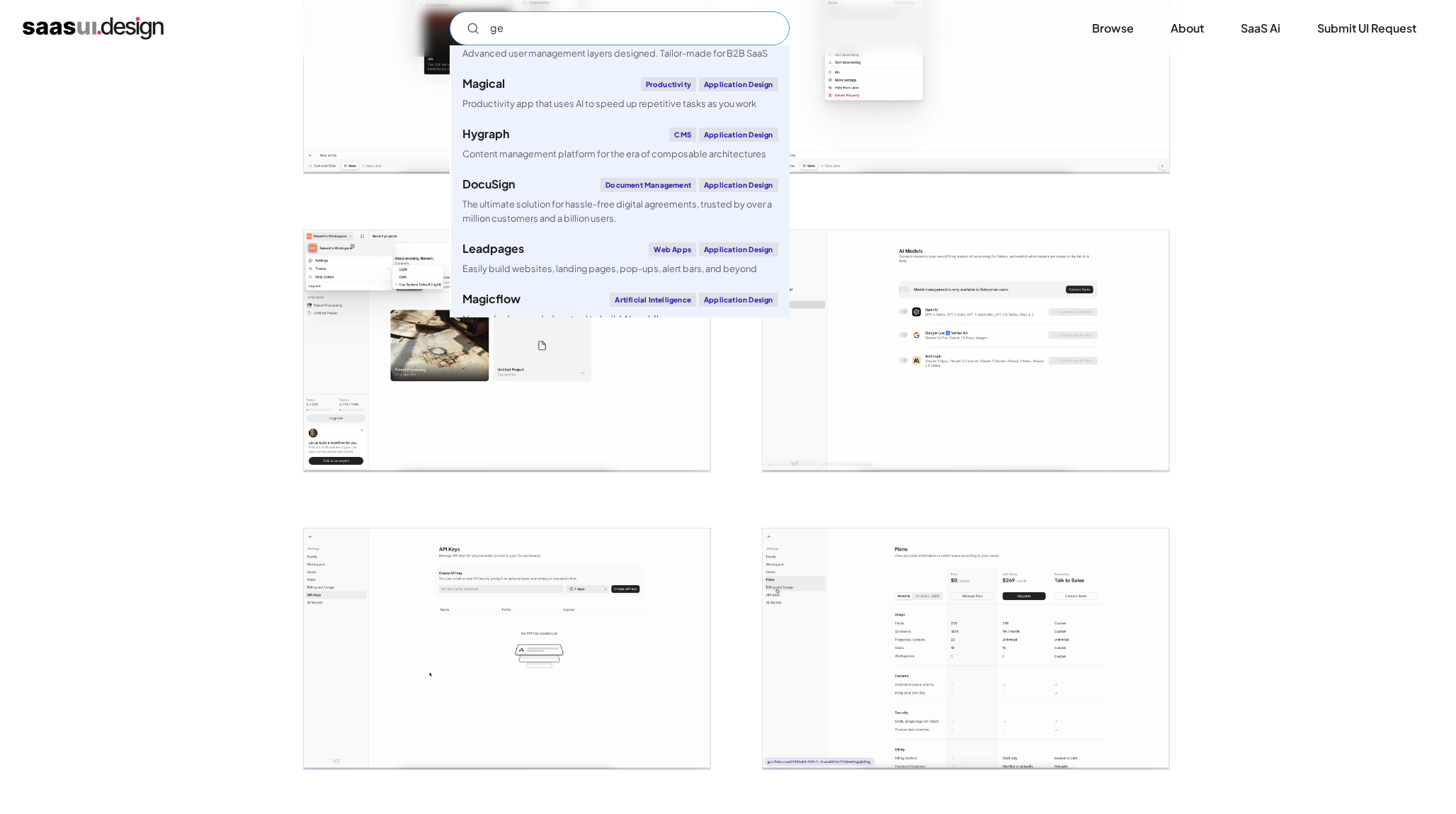
scroll to position [0, 0]
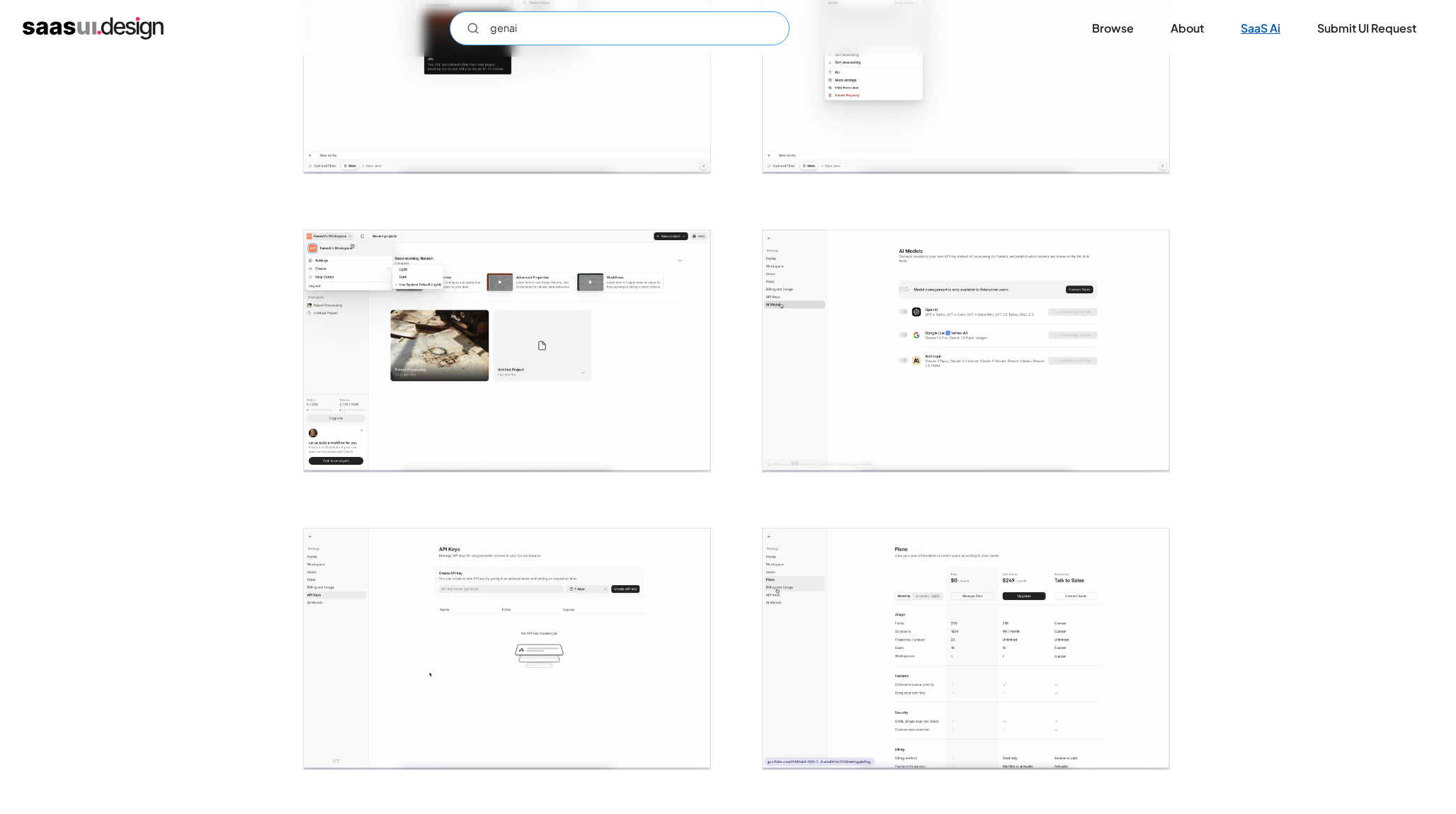
type input "genai"
click at [1250, 30] on link "SaaS Ai" at bounding box center [1260, 29] width 73 height 32
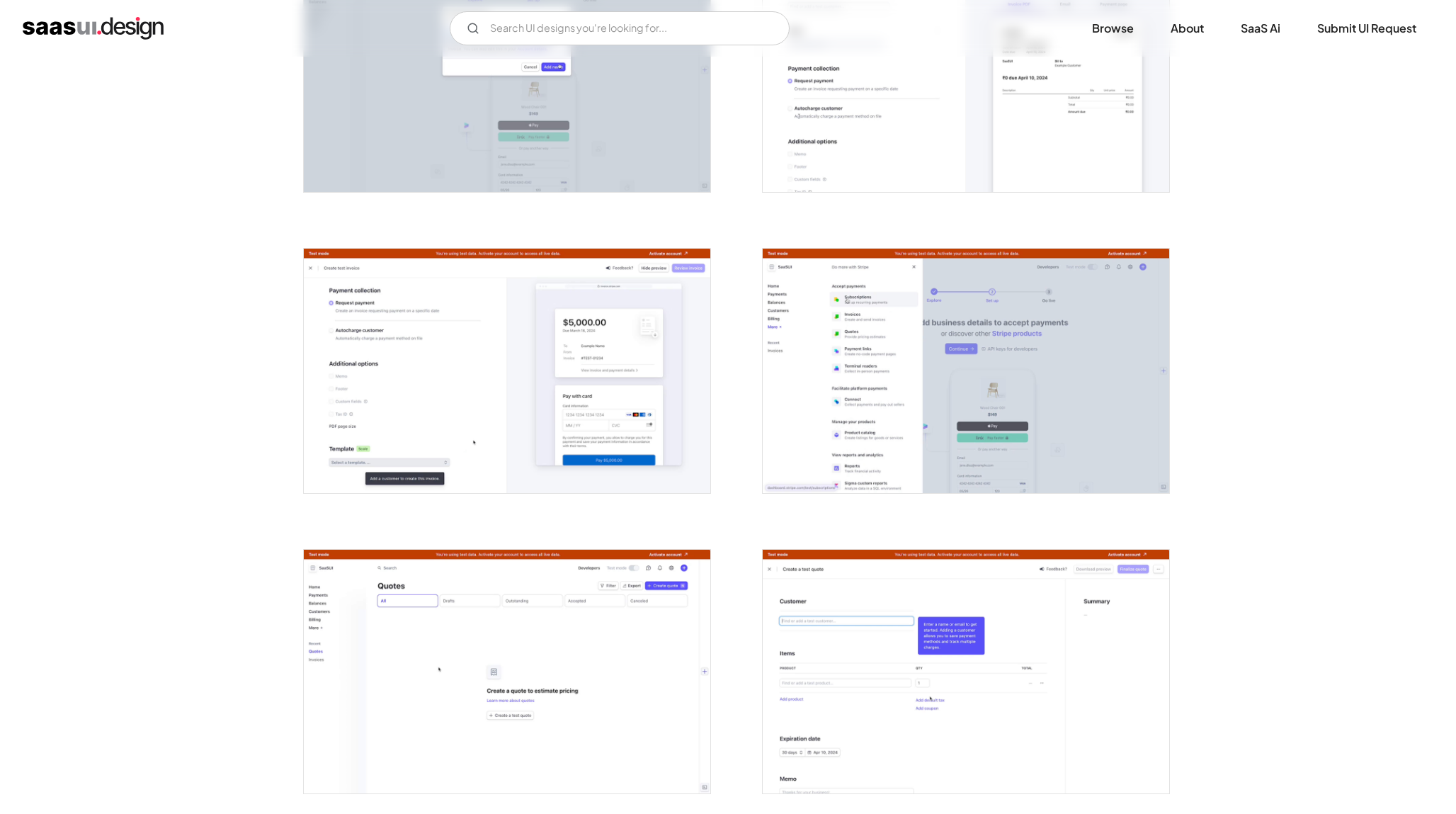
scroll to position [1588, 0]
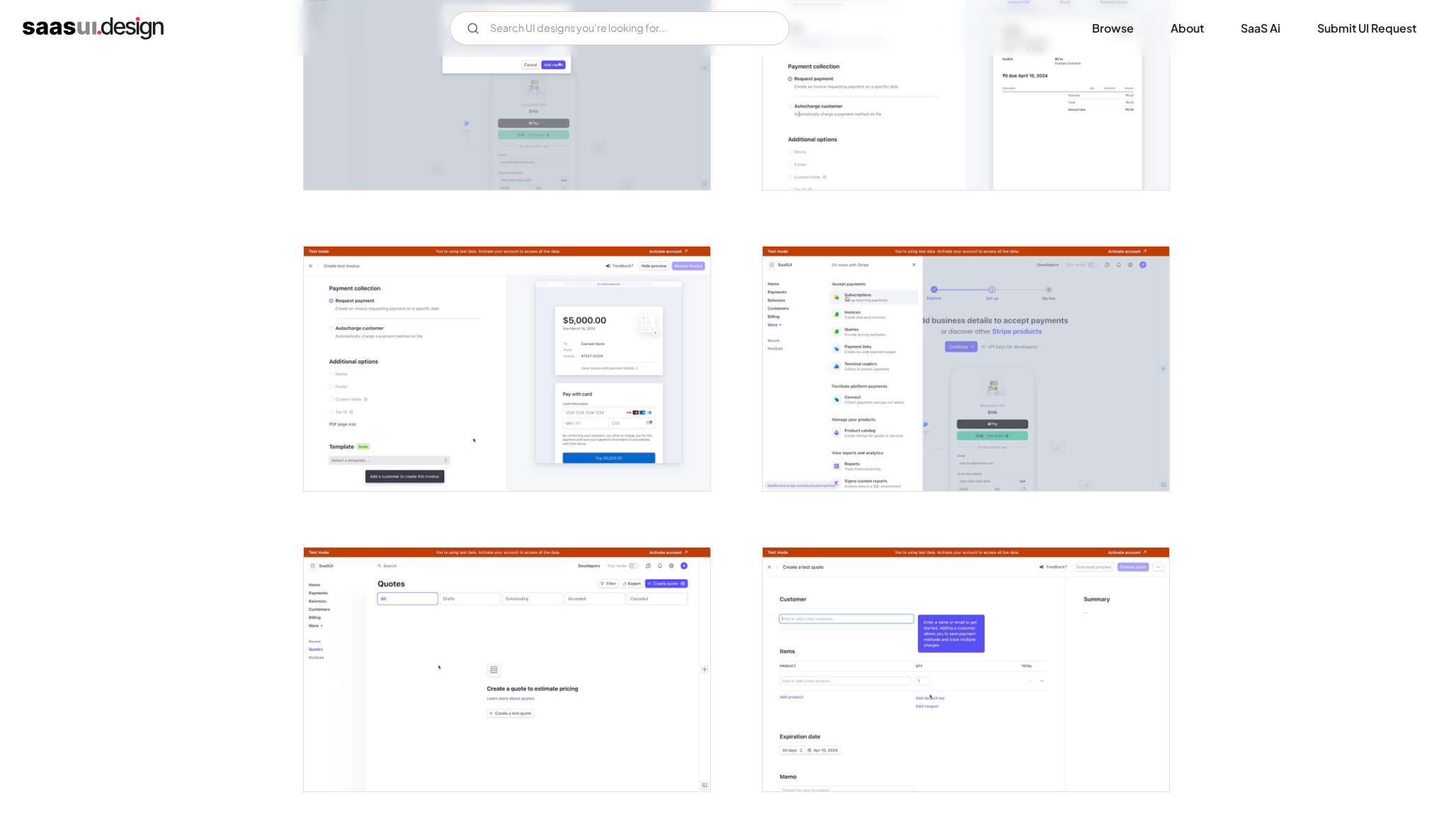
click at [625, 401] on img "open lightbox" at bounding box center [507, 368] width 407 height 244
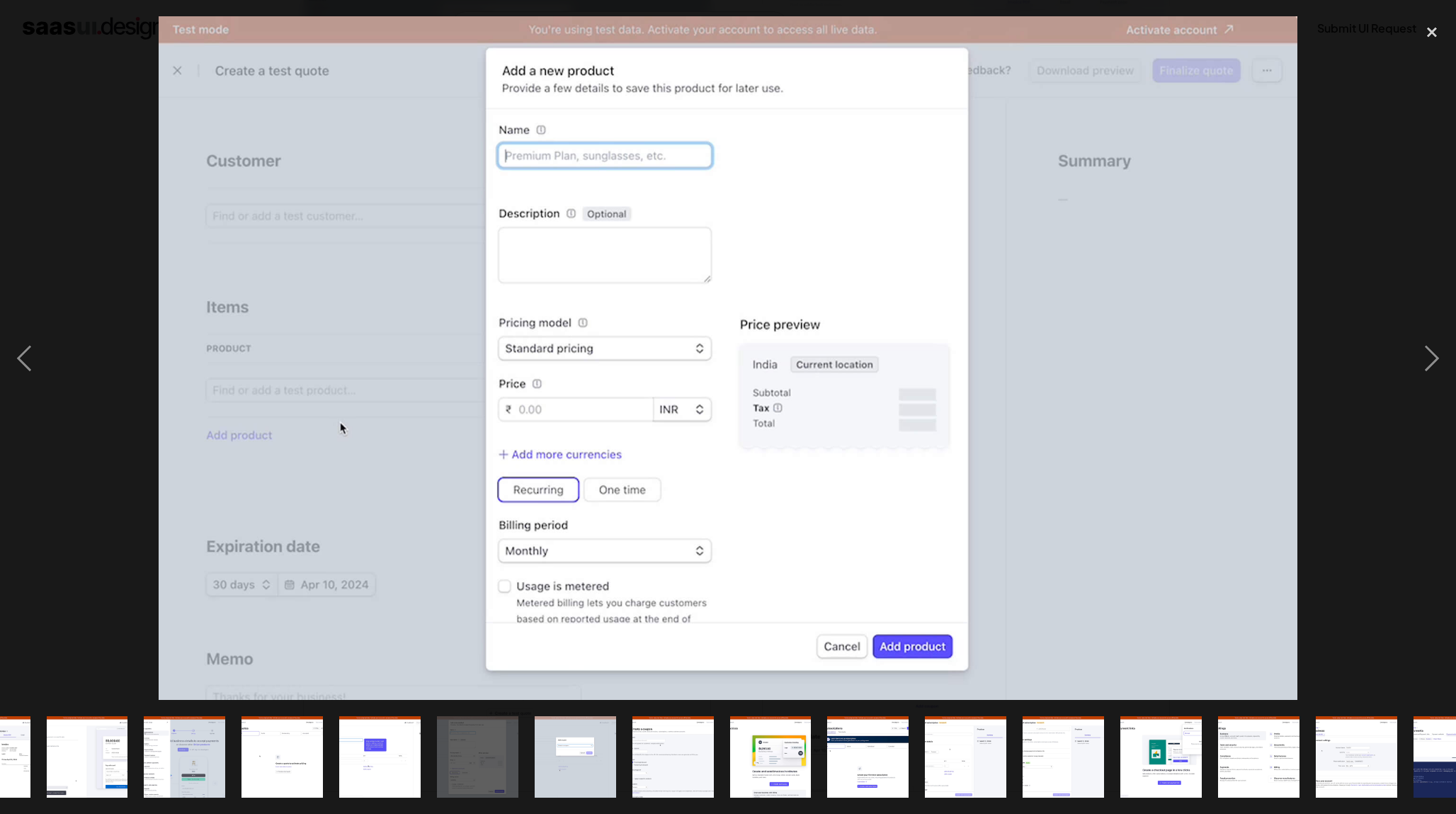
scroll to position [0, 1000]
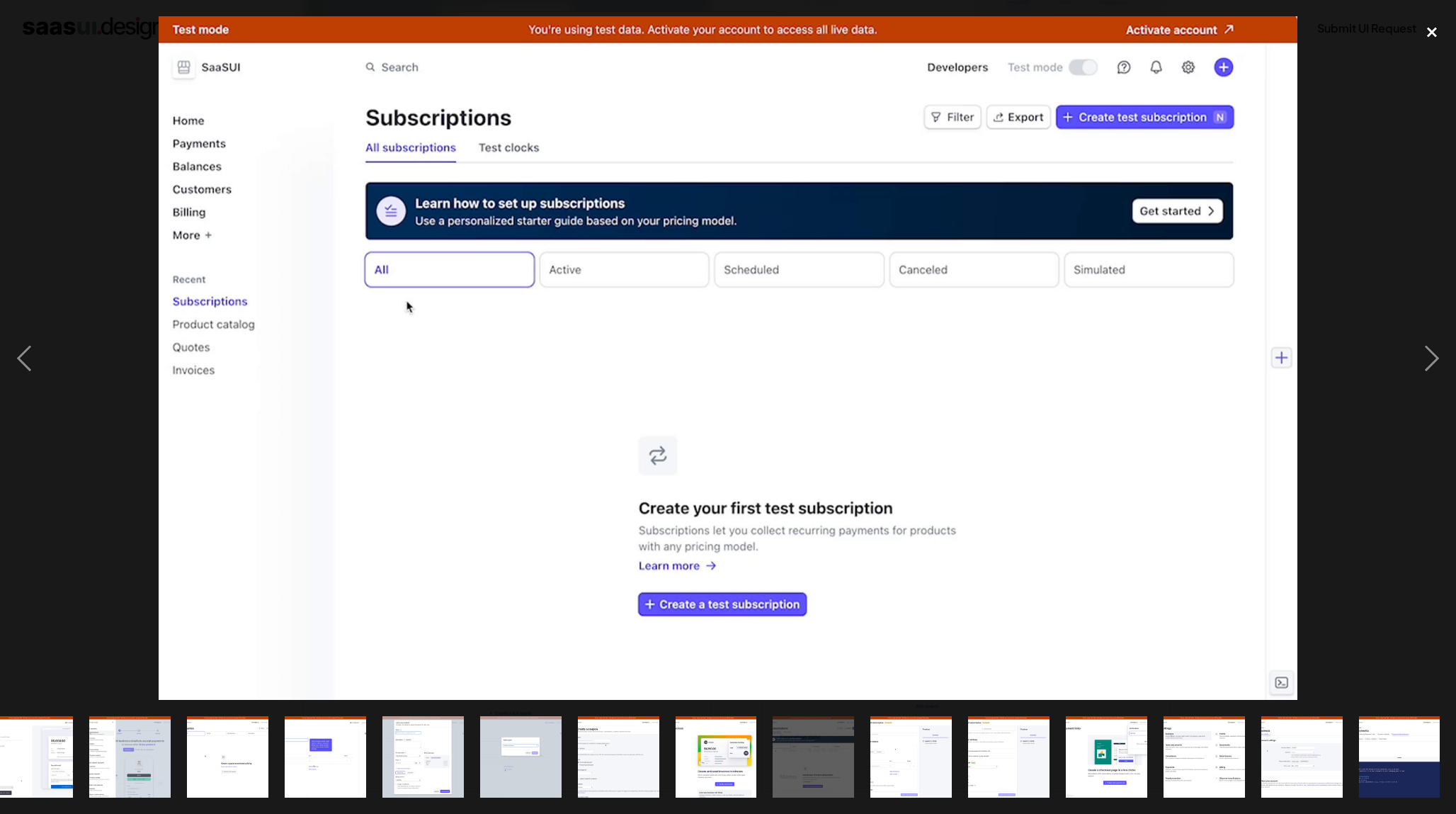
click at [1419, 32] on div "close lightbox" at bounding box center [1432, 32] width 48 height 32
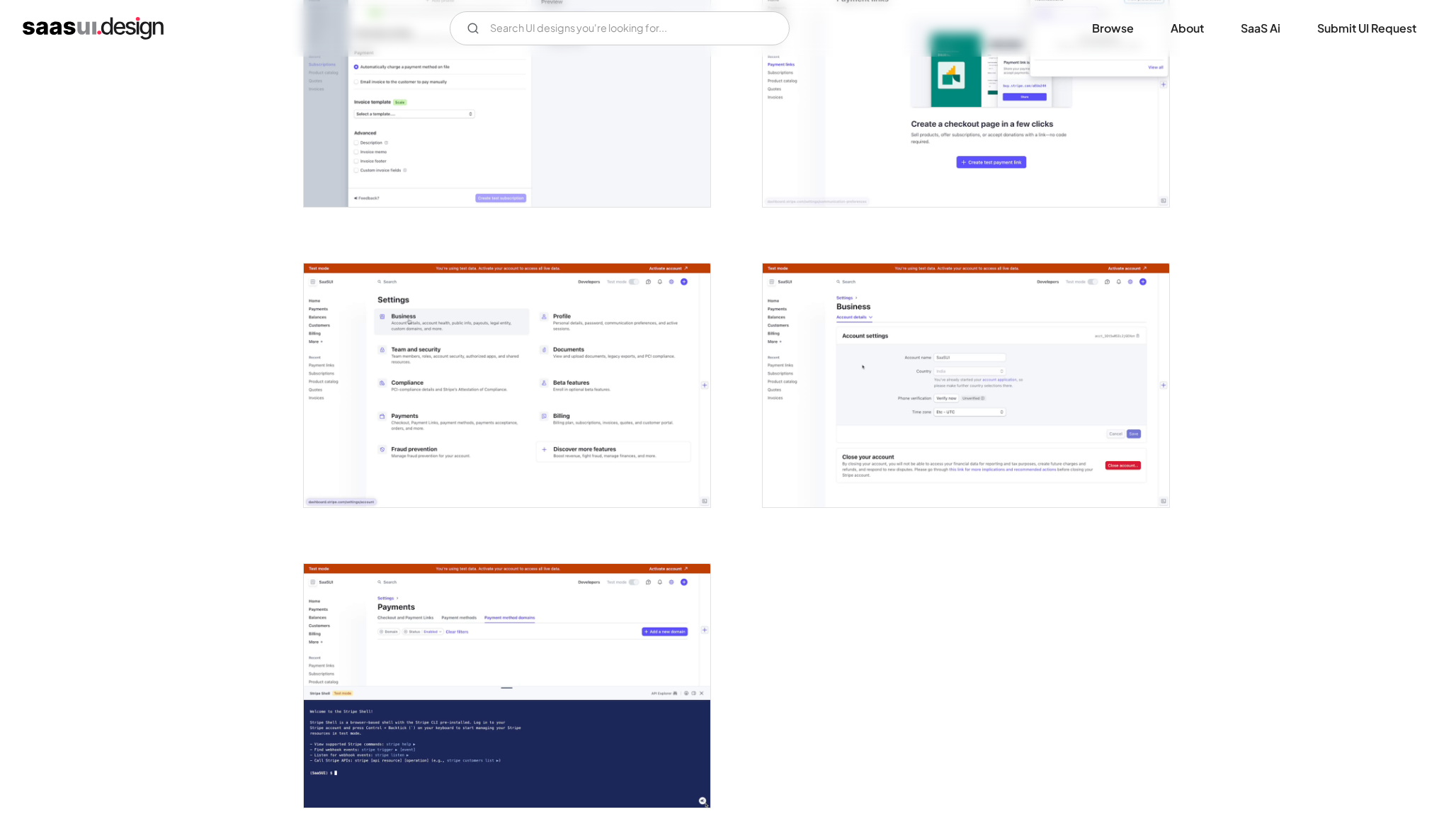
scroll to position [3879, 0]
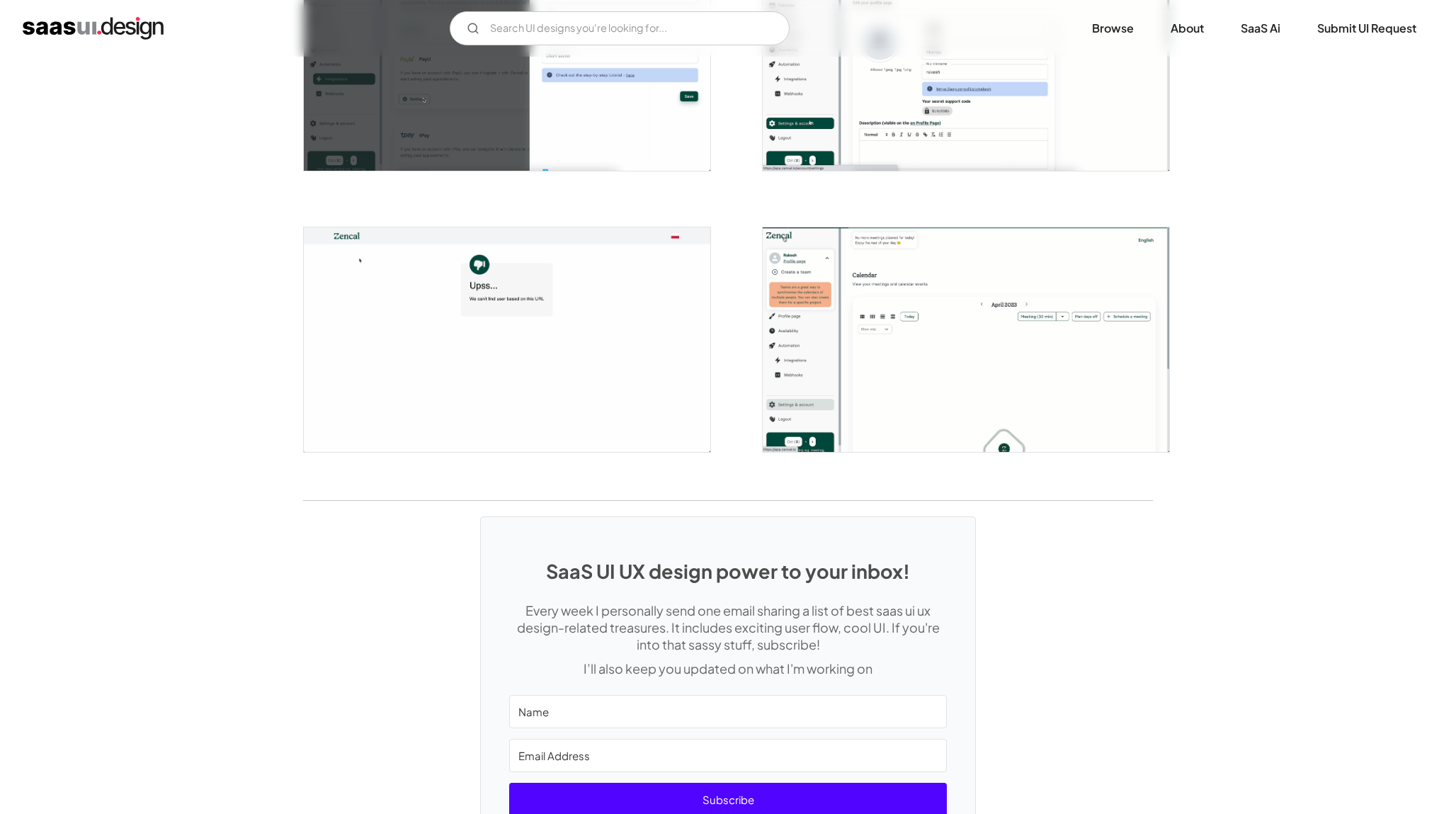
scroll to position [3347, 0]
